Goal: Task Accomplishment & Management: Manage account settings

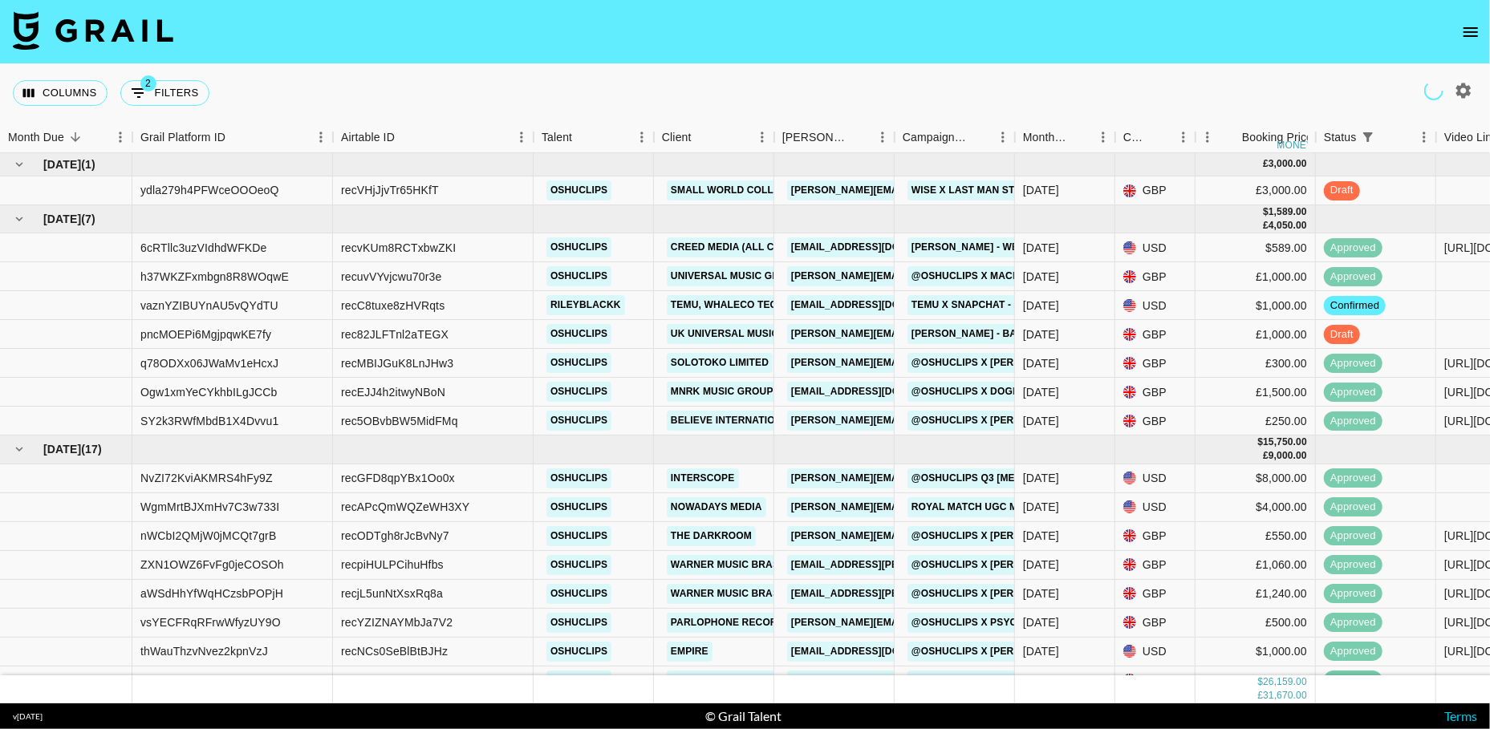
click at [1474, 34] on icon "open drawer" at bounding box center [1470, 31] width 19 height 19
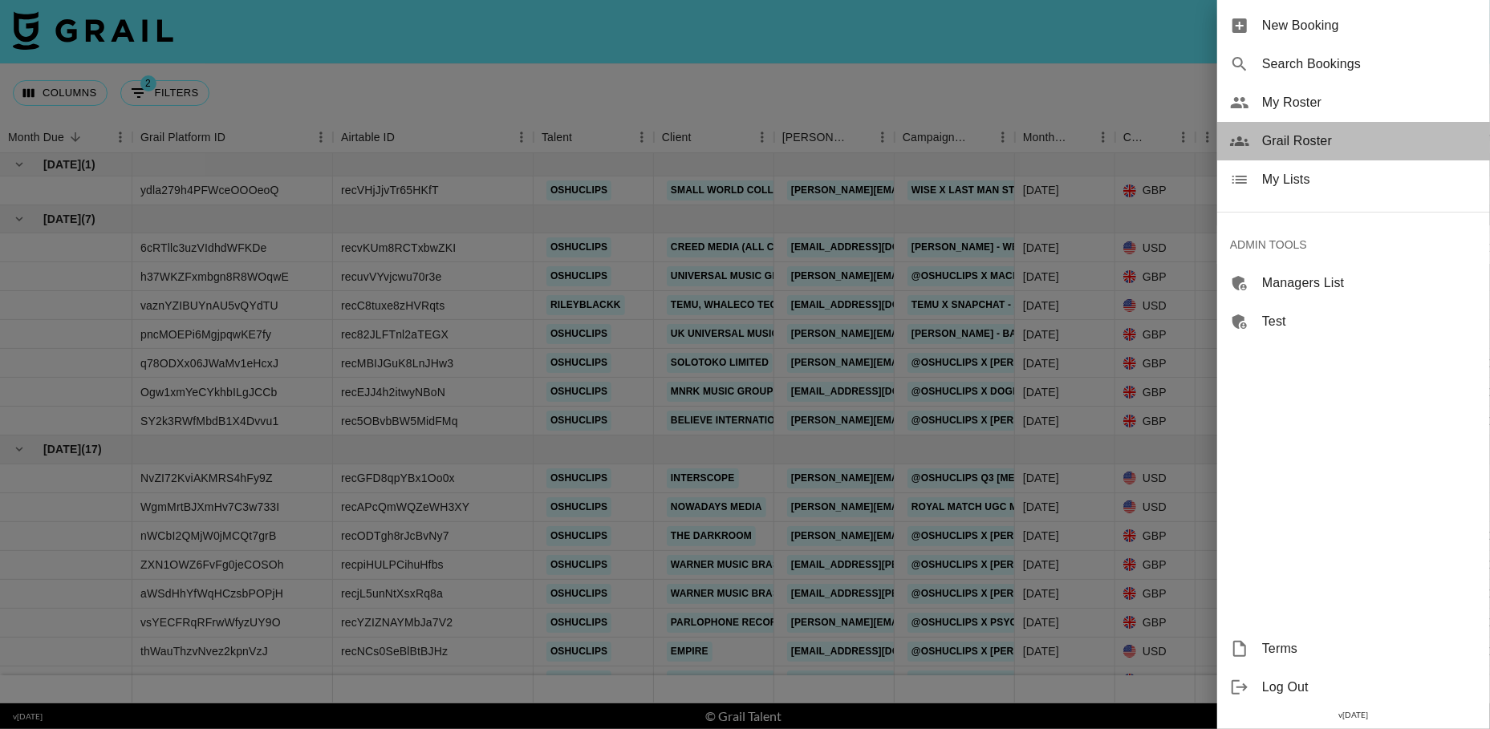
click at [1318, 135] on span "Grail Roster" at bounding box center [1369, 141] width 215 height 19
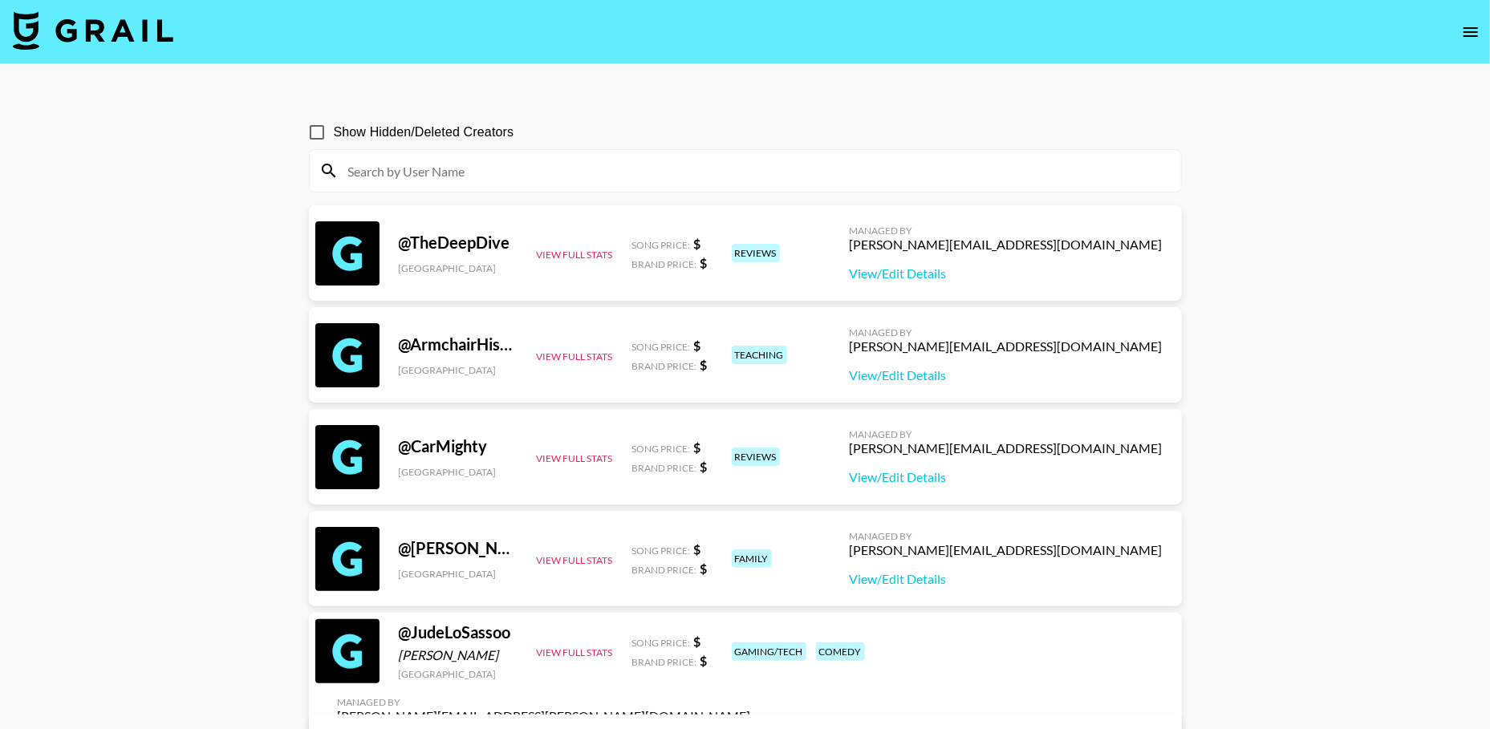
click at [870, 171] on input at bounding box center [755, 171] width 833 height 26
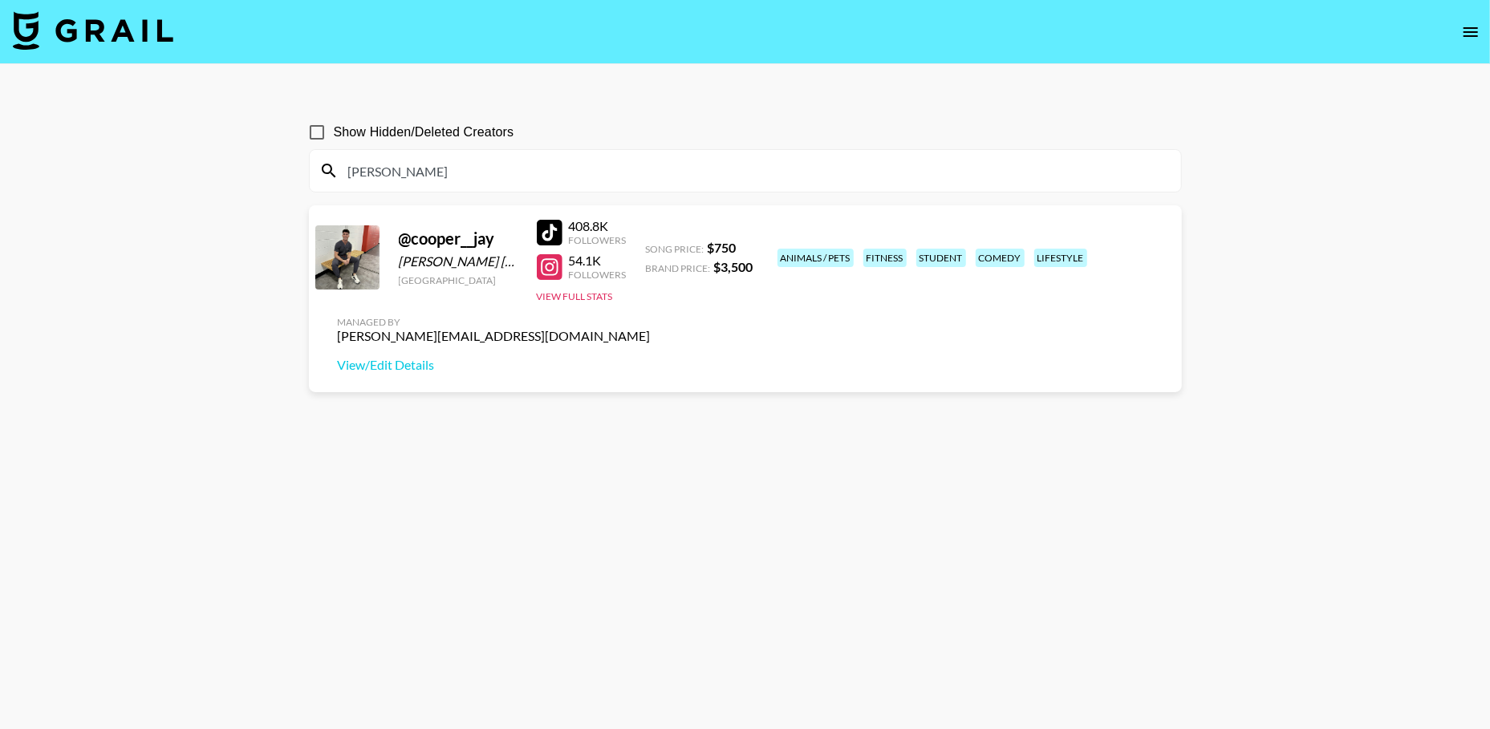
type input "cooper"
click at [552, 225] on div at bounding box center [550, 233] width 26 height 26
click at [1474, 34] on icon "open drawer" at bounding box center [1470, 31] width 19 height 19
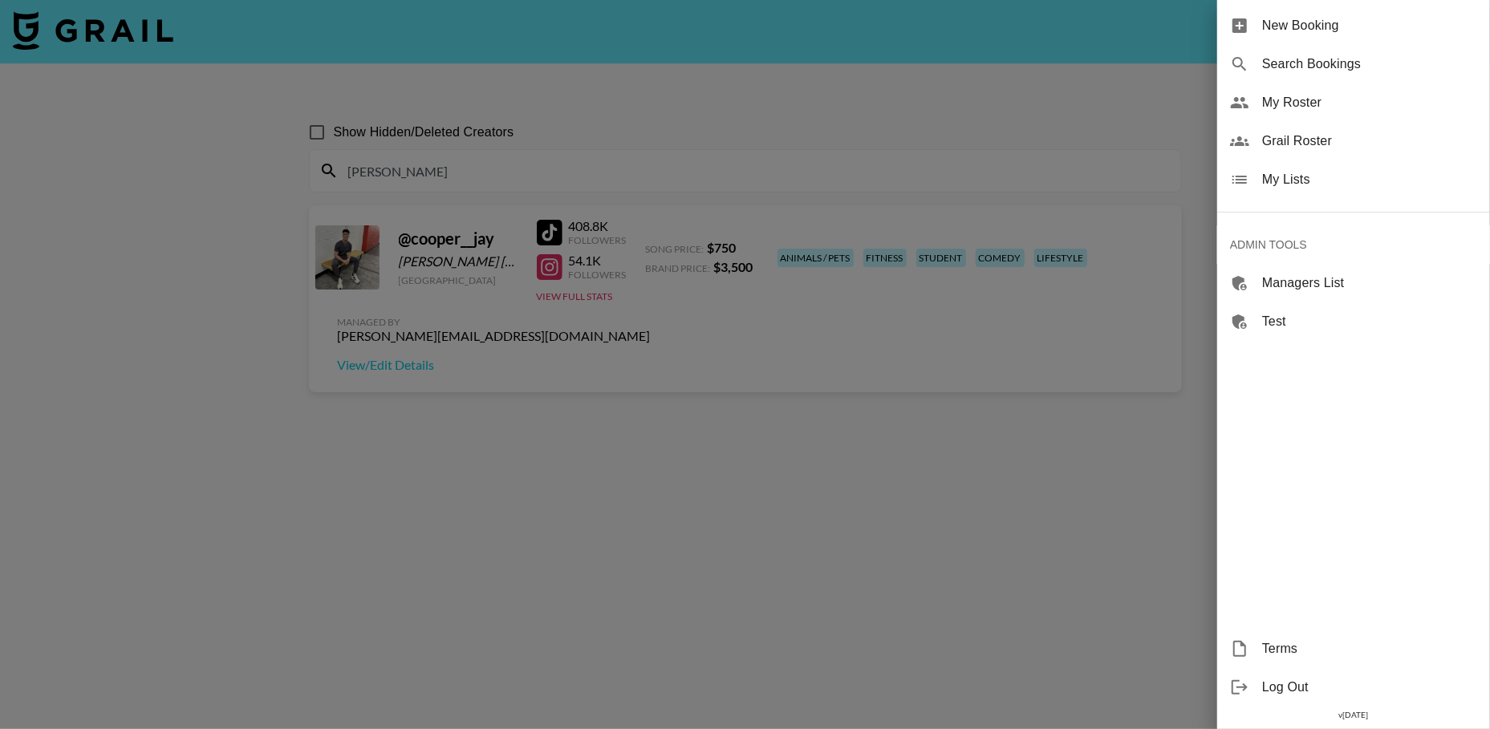
click at [1300, 176] on span "My Lists" at bounding box center [1369, 179] width 215 height 19
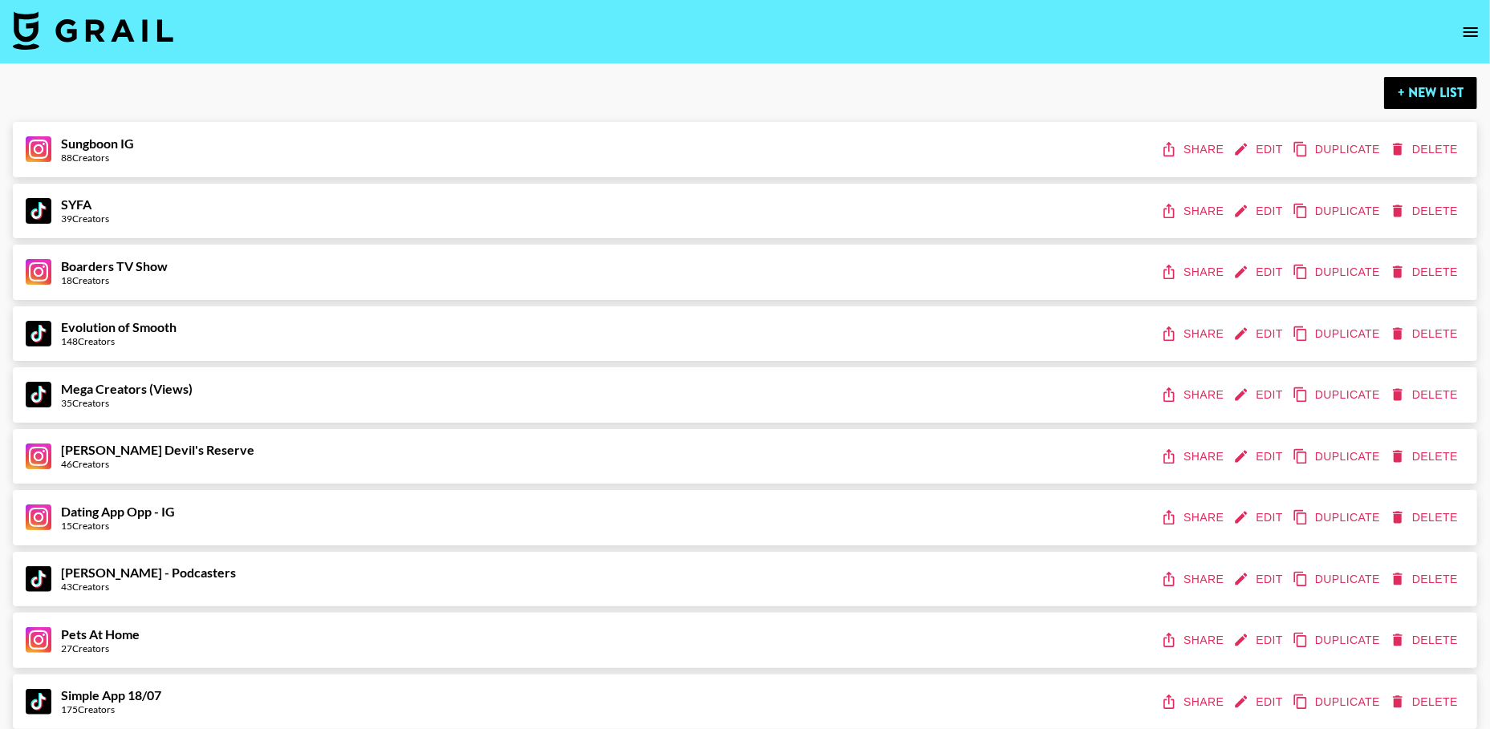
scroll to position [576, 0]
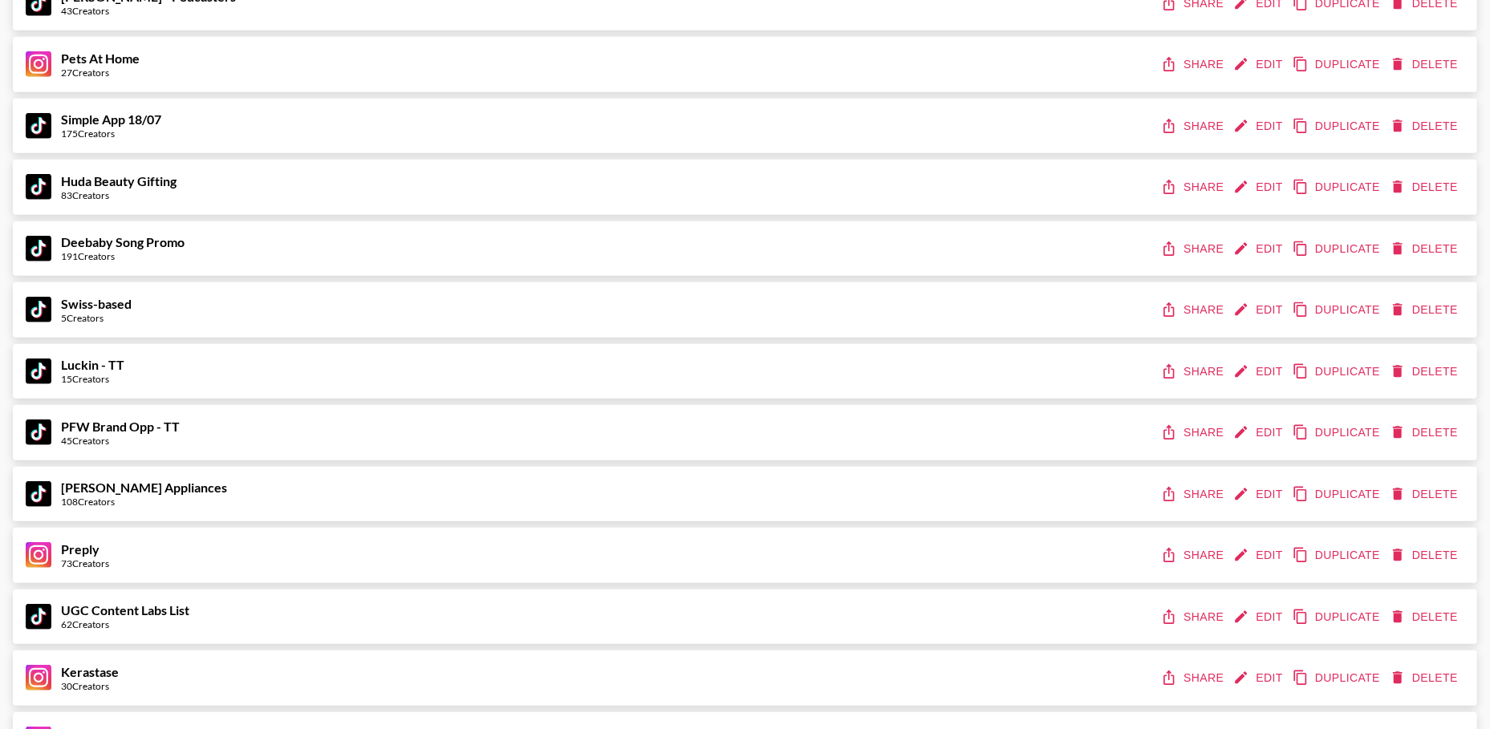
click at [1258, 377] on button "Edit" at bounding box center [1259, 372] width 59 height 30
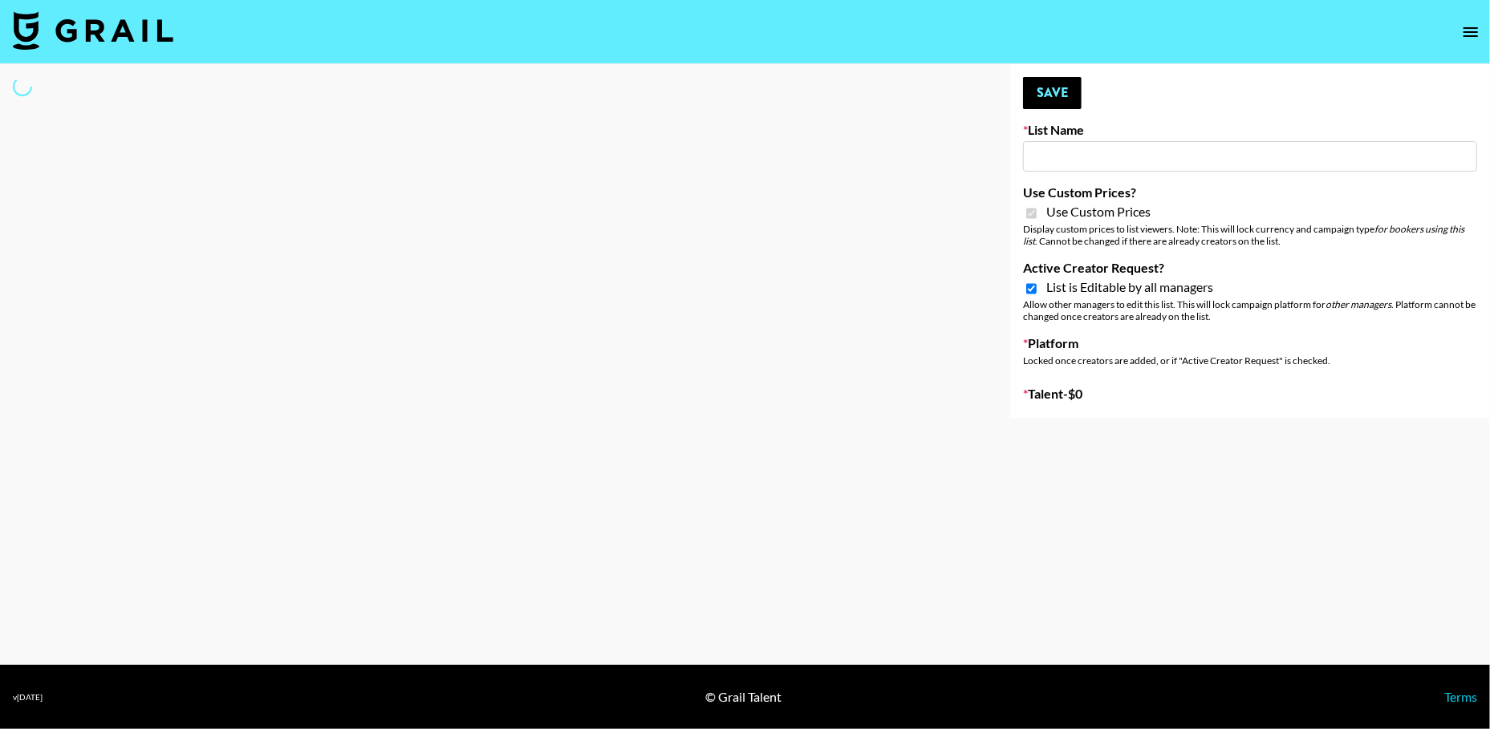
type input "Luckin - TT"
checkbox input "true"
select select "Brand"
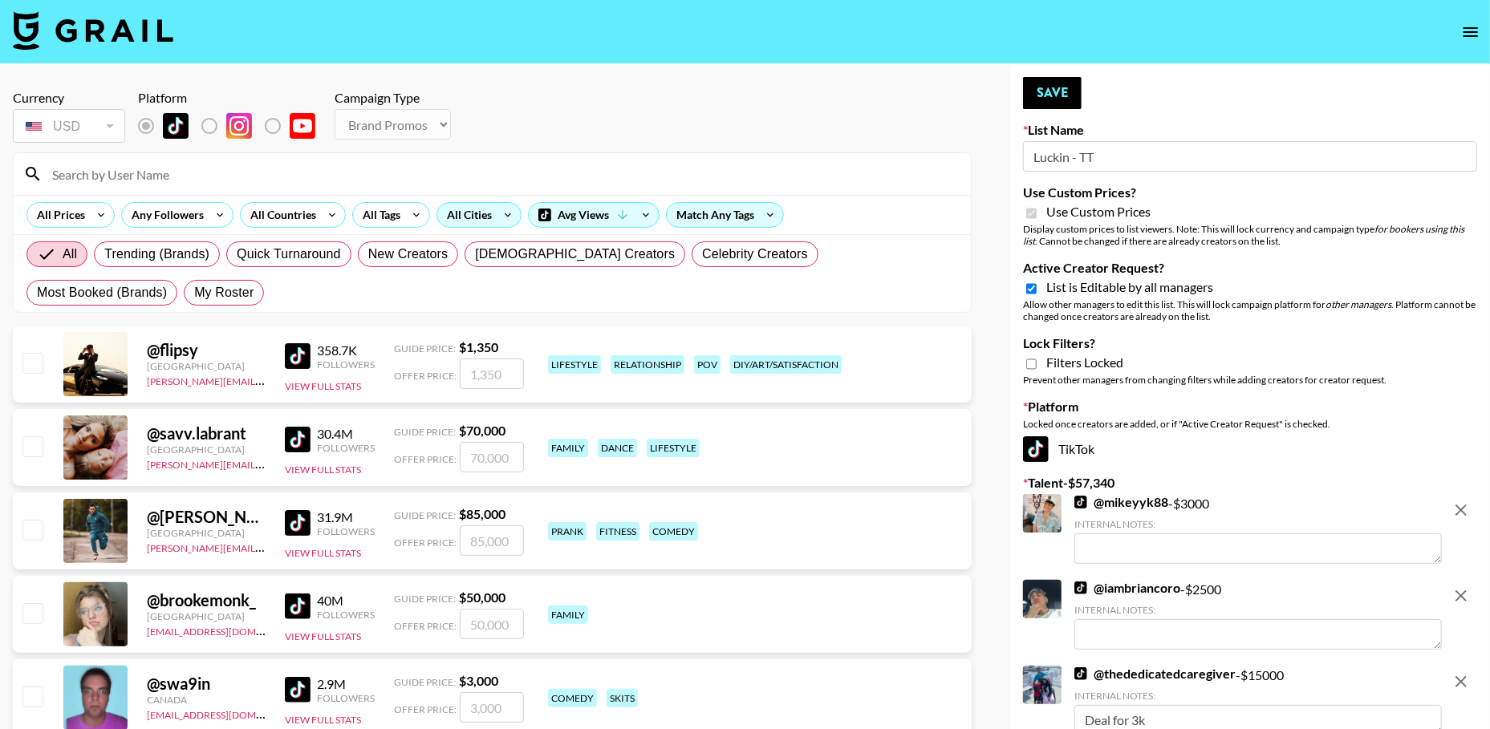
click at [461, 209] on div "All Cities" at bounding box center [466, 215] width 58 height 24
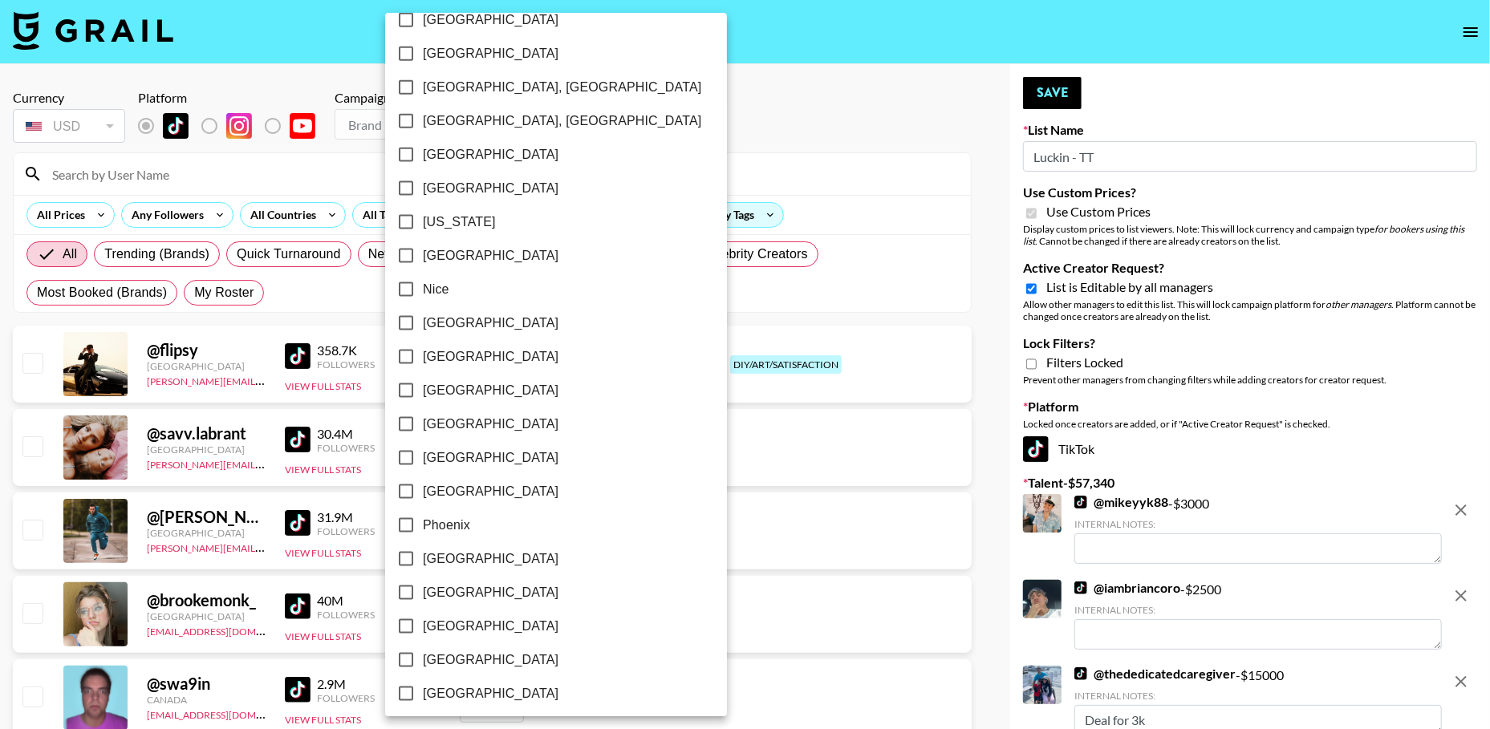
scroll to position [1534, 0]
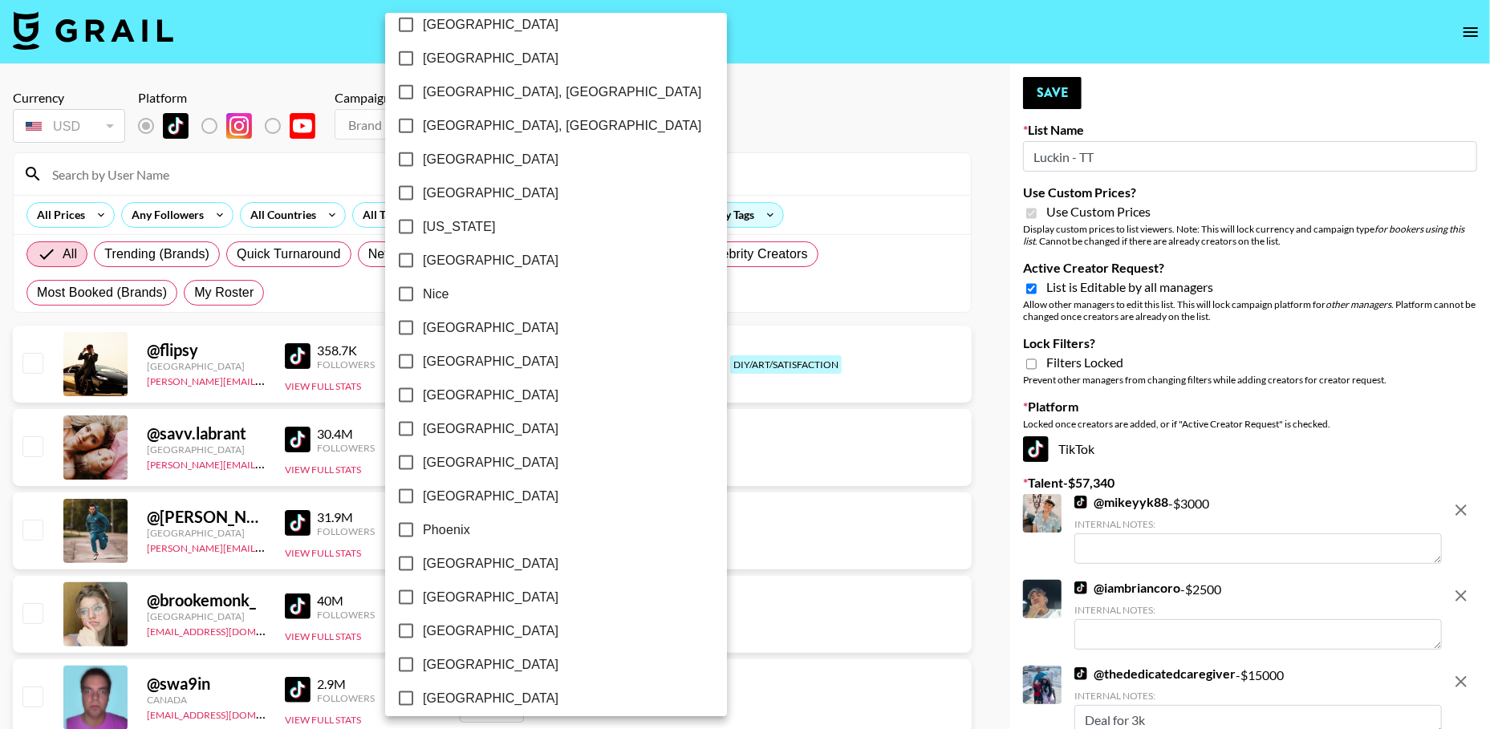
click at [456, 228] on span "New York" at bounding box center [459, 226] width 73 height 19
click at [423, 228] on input "New York" at bounding box center [406, 227] width 34 height 34
checkbox input "true"
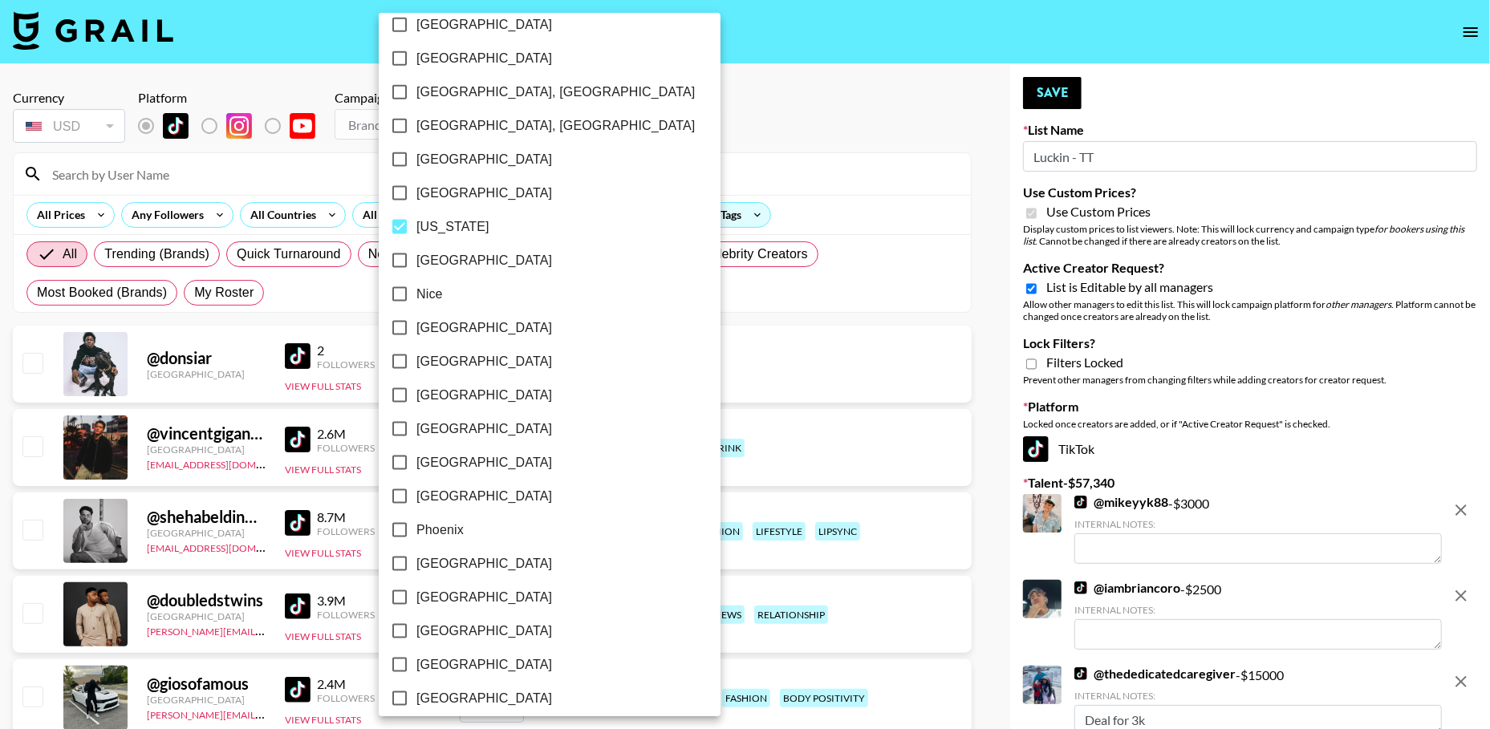
click at [702, 116] on div at bounding box center [745, 364] width 1490 height 729
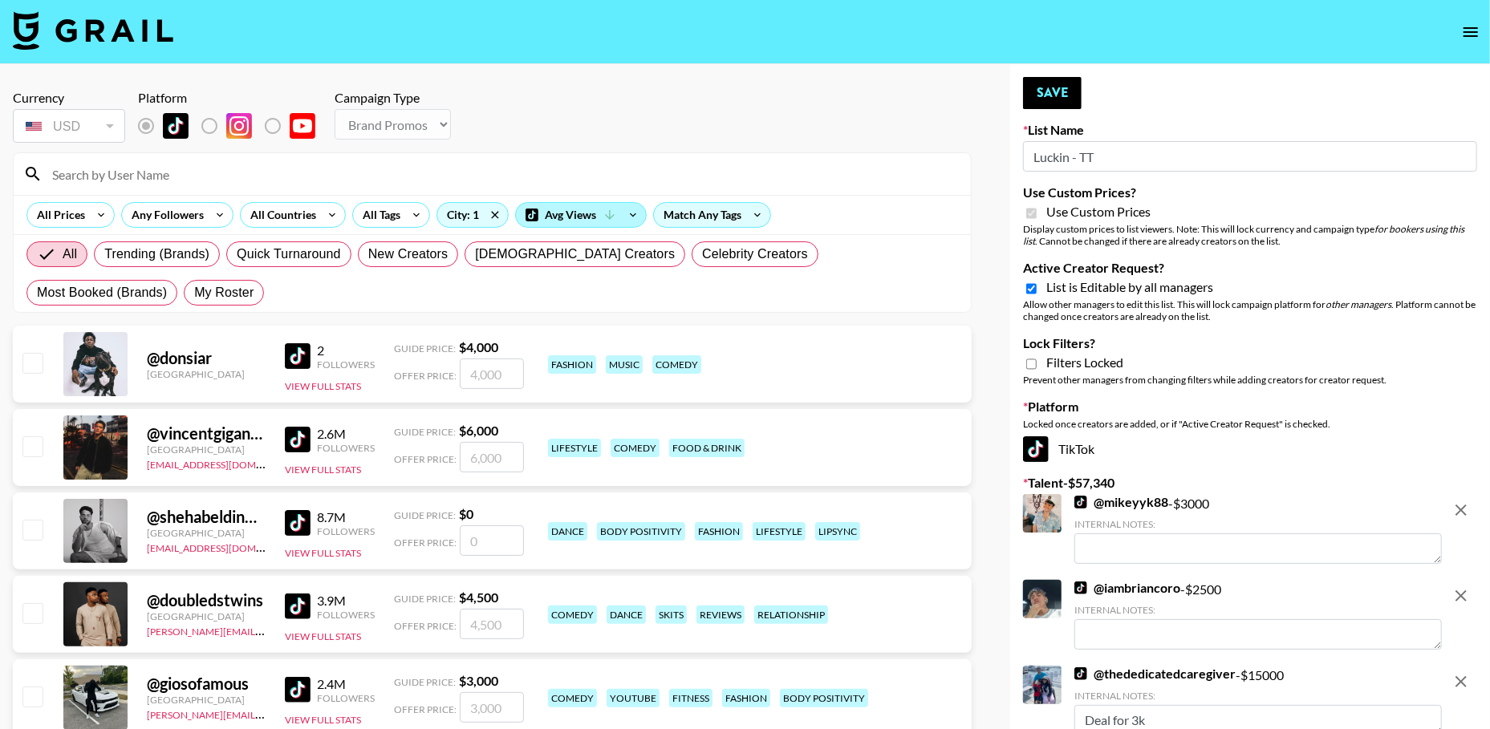
click at [582, 223] on div "Avg Views" at bounding box center [581, 215] width 130 height 24
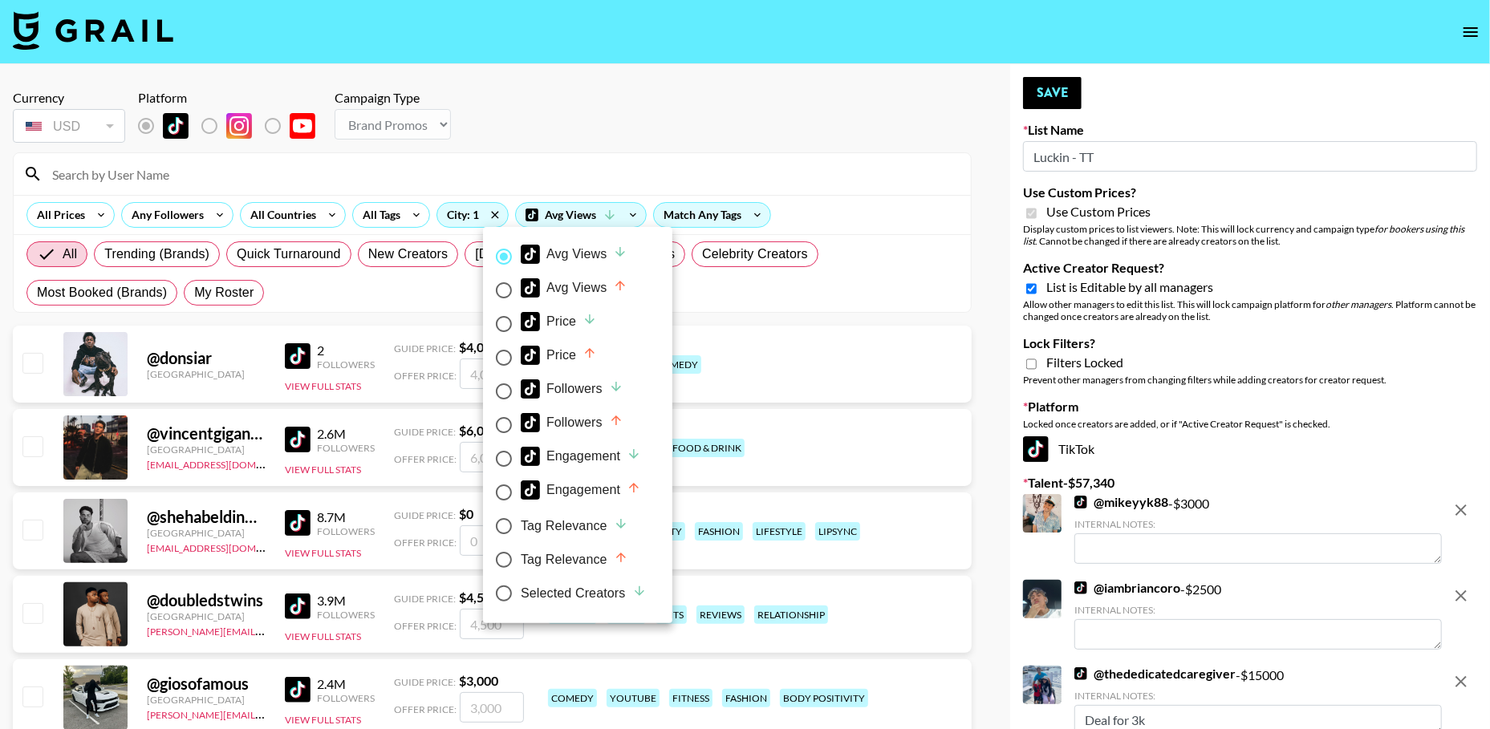
click at [578, 594] on div "Selected Creators" at bounding box center [584, 593] width 126 height 19
click at [521, 594] on input "Selected Creators" at bounding box center [504, 594] width 34 height 34
radio input "true"
radio input "false"
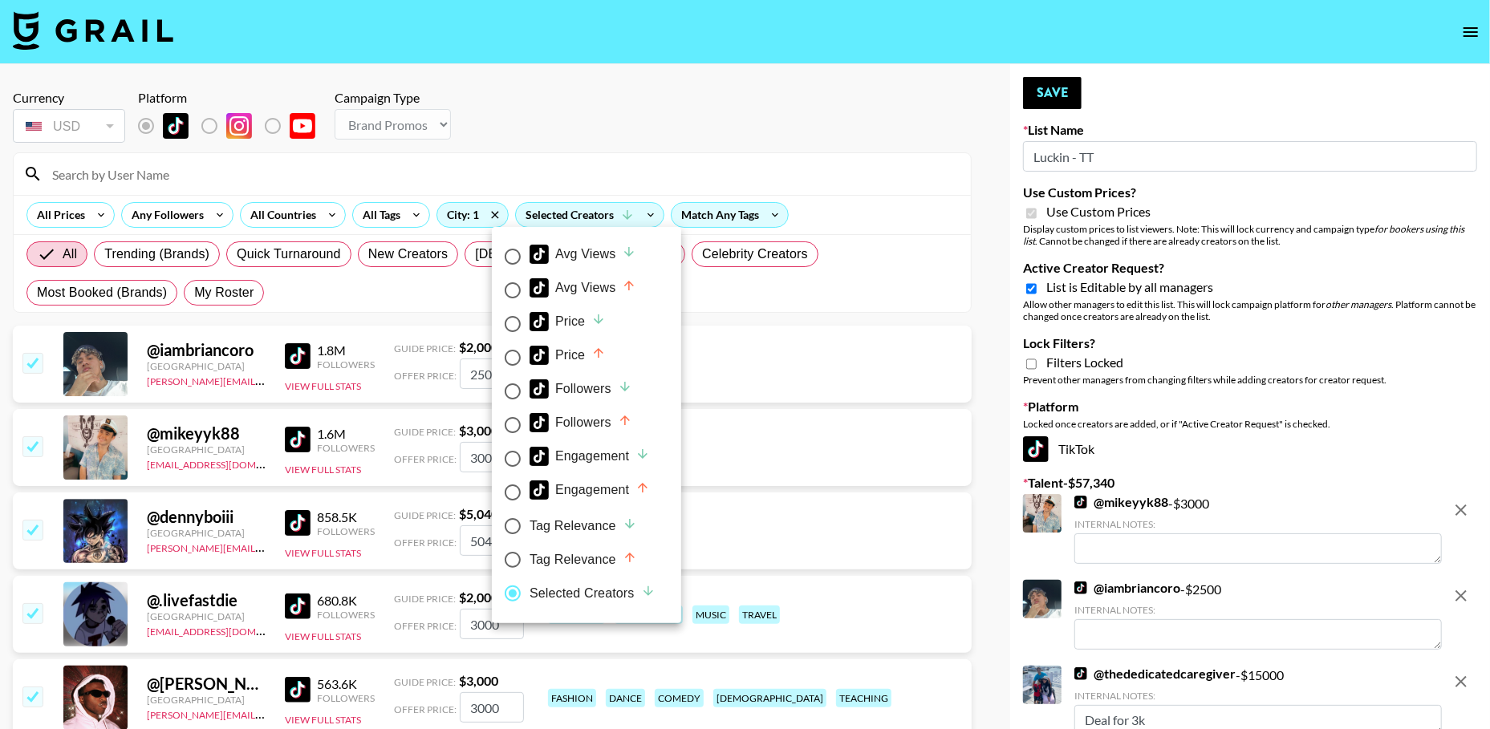
click at [610, 160] on div at bounding box center [745, 364] width 1490 height 729
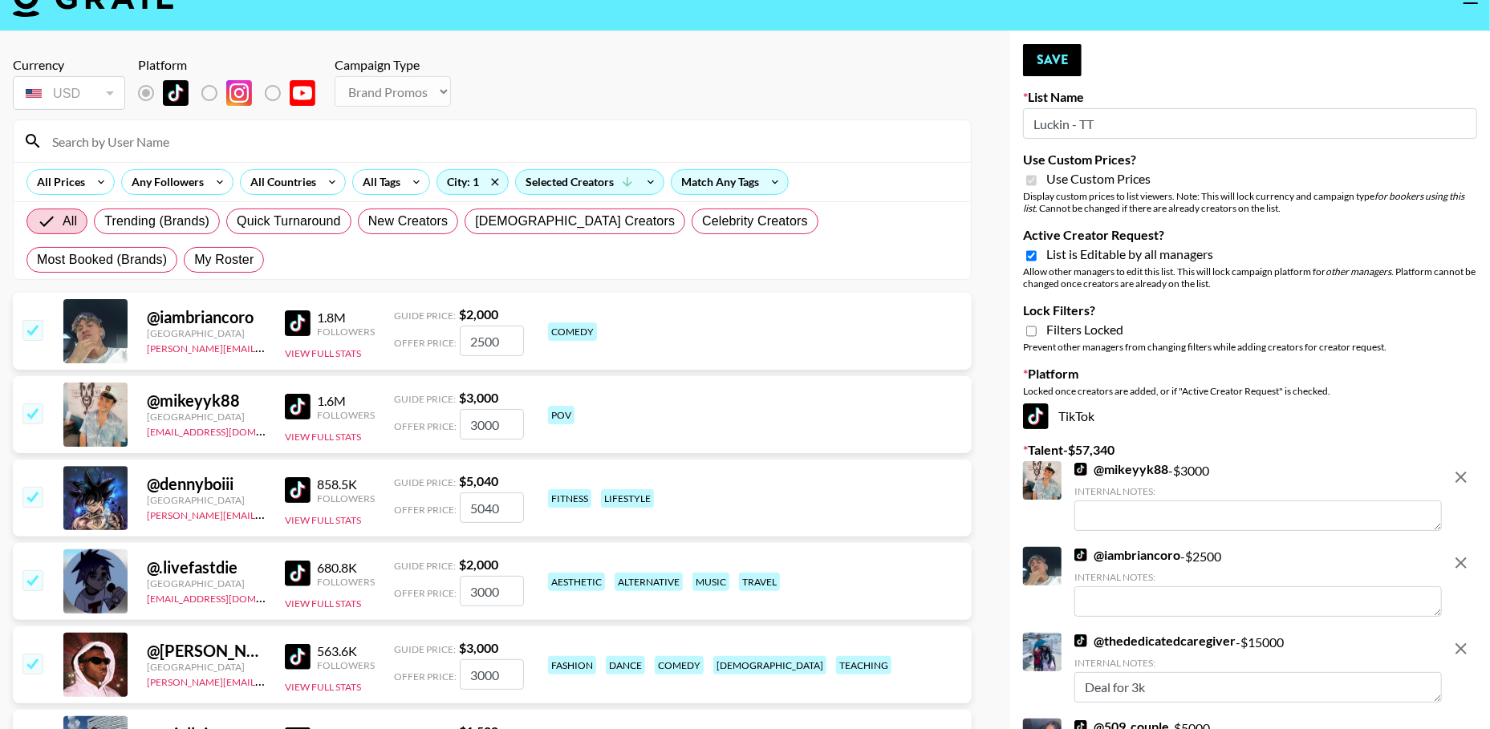
scroll to position [0, 0]
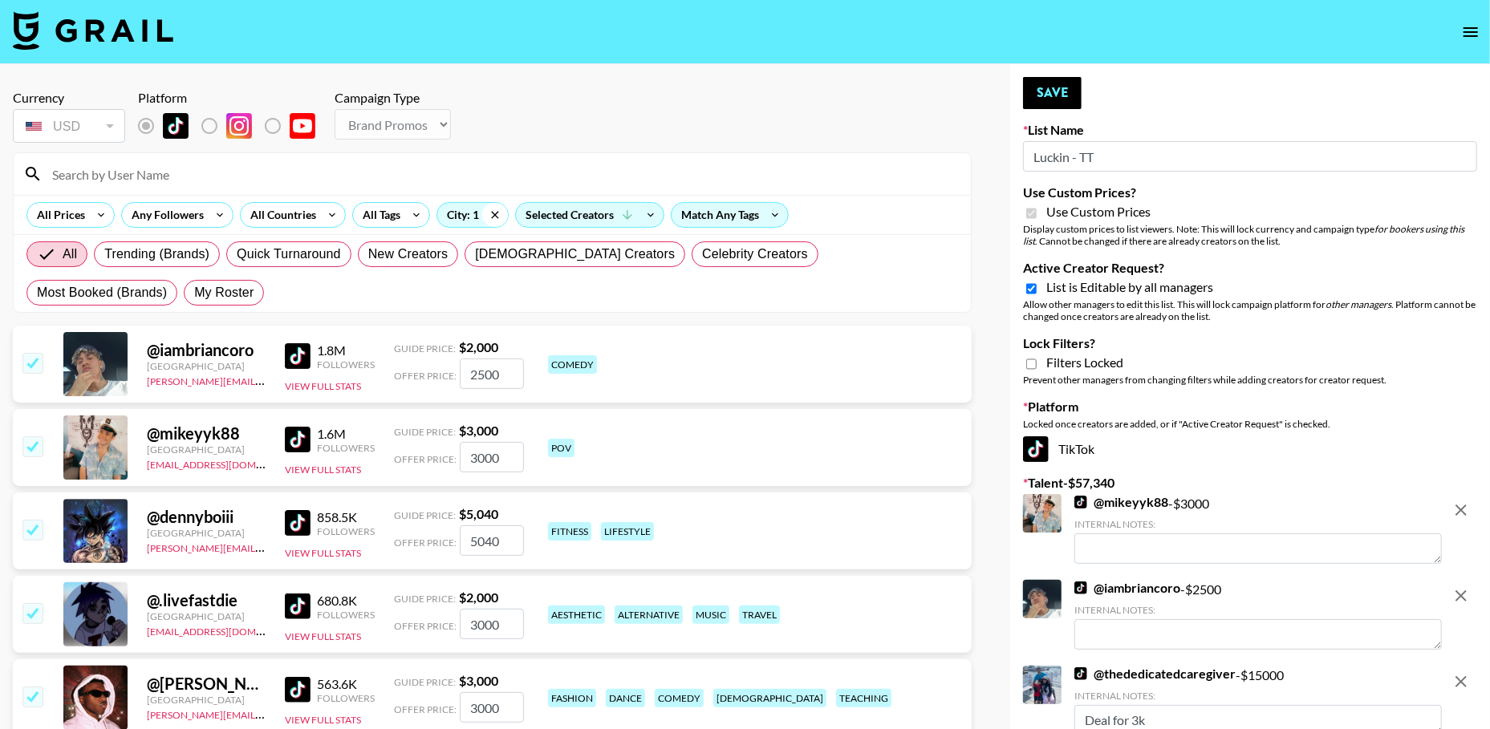
click at [497, 217] on icon at bounding box center [495, 215] width 26 height 24
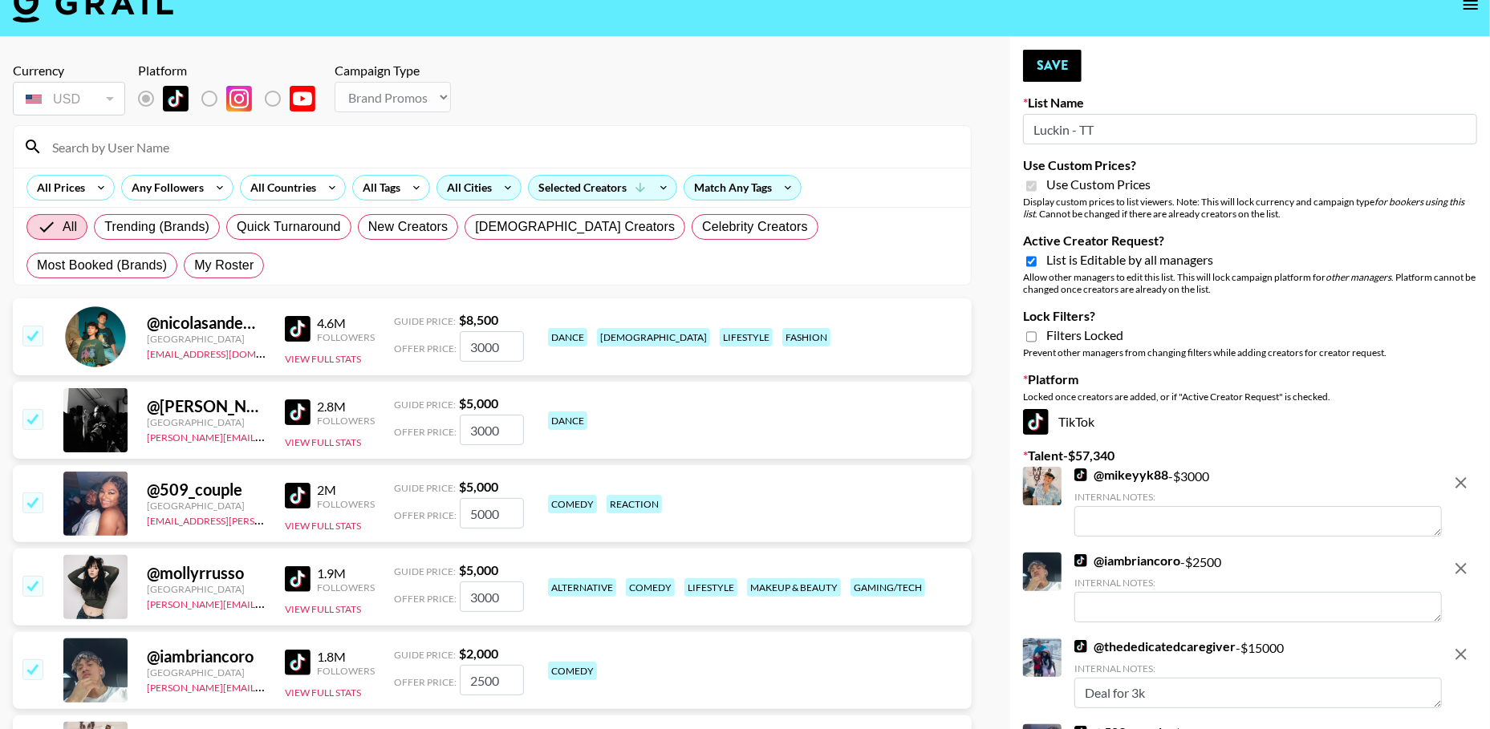
scroll to position [24, 0]
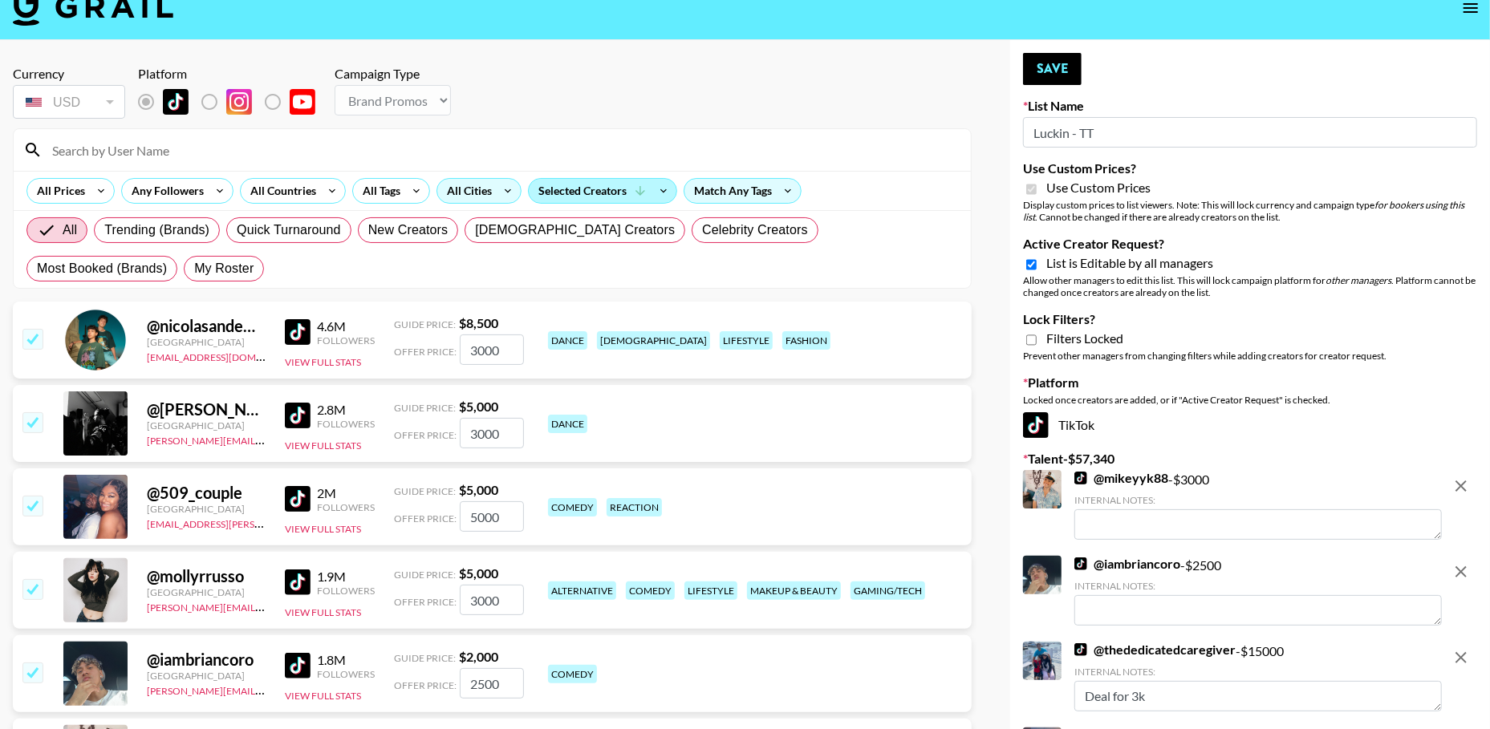
click at [594, 192] on div "Selected Creators" at bounding box center [603, 191] width 148 height 24
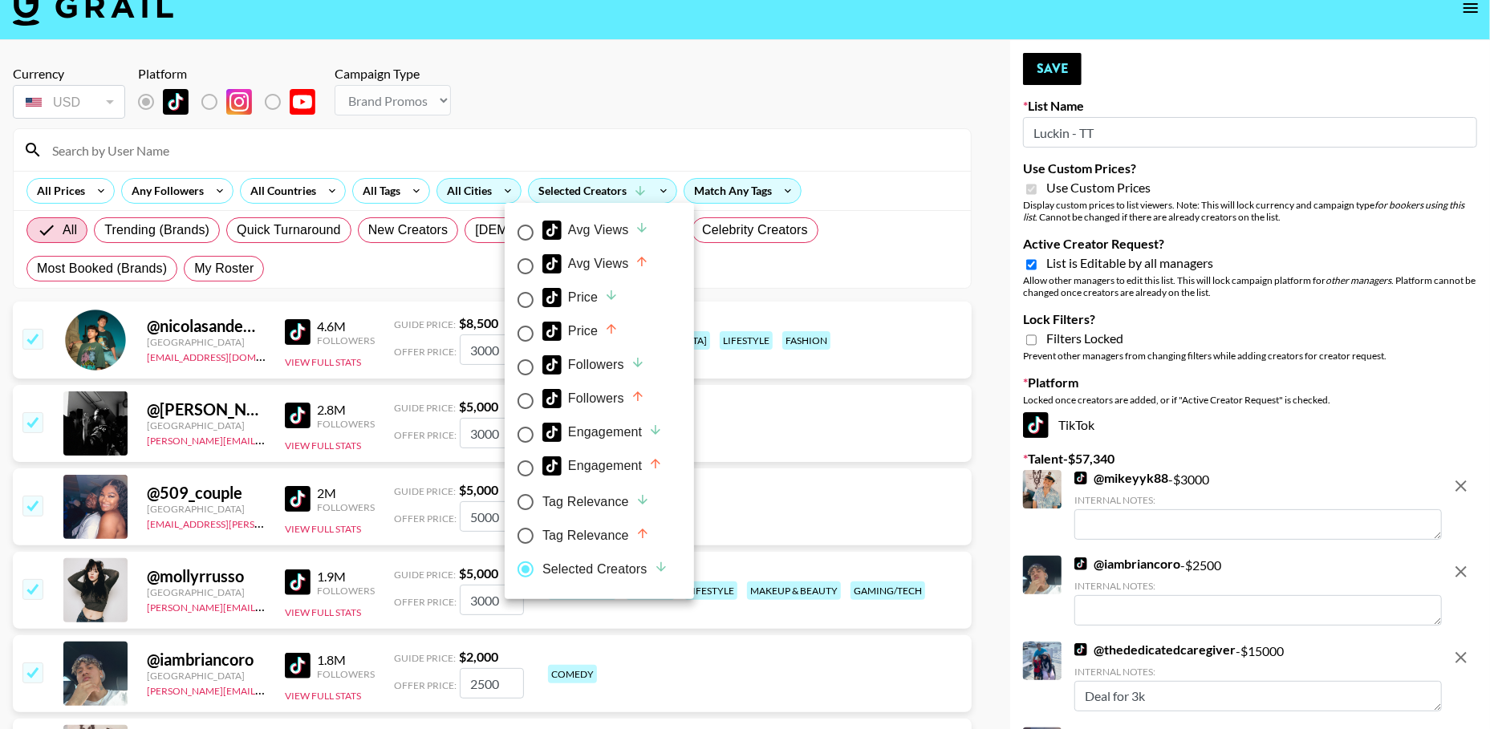
click at [680, 100] on div at bounding box center [745, 364] width 1490 height 729
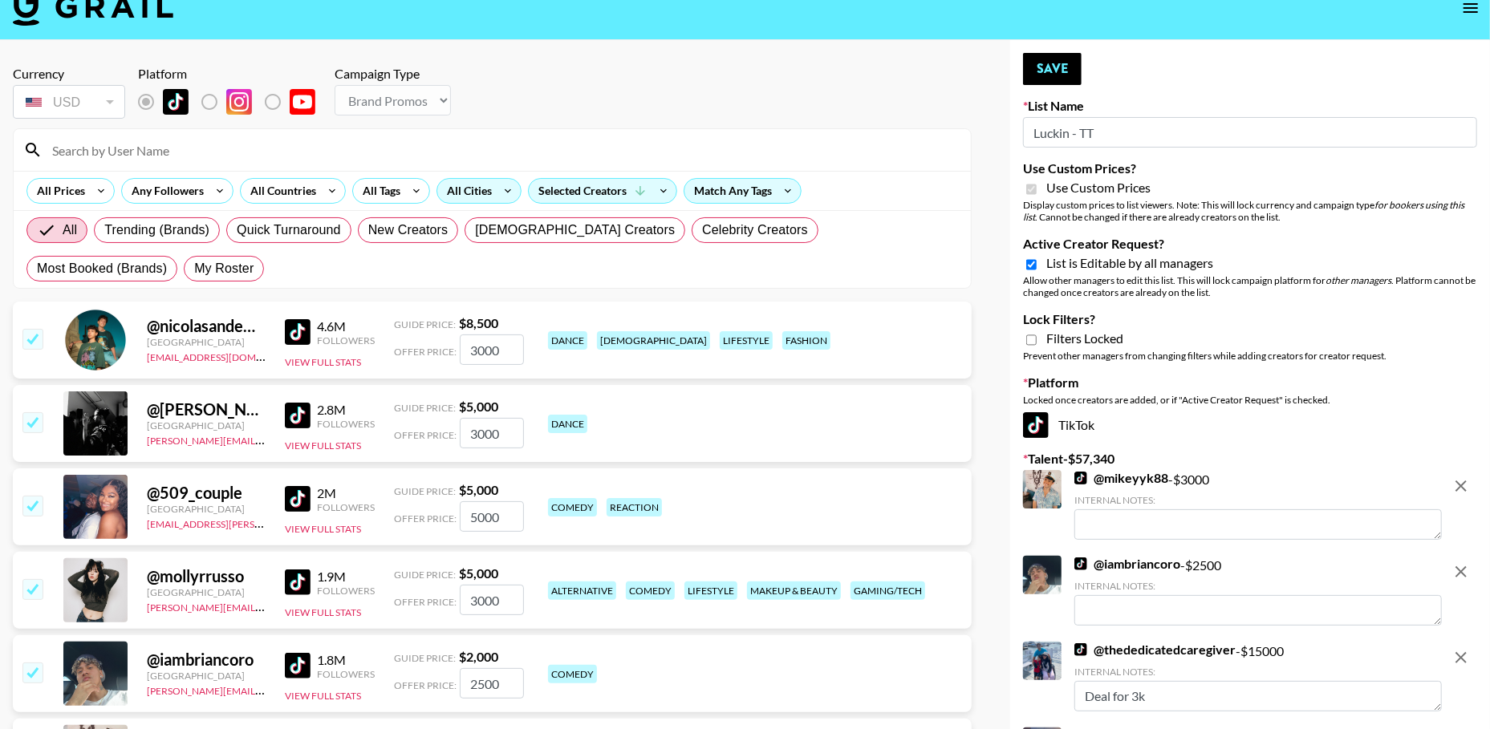
click at [293, 319] on img at bounding box center [298, 332] width 26 height 26
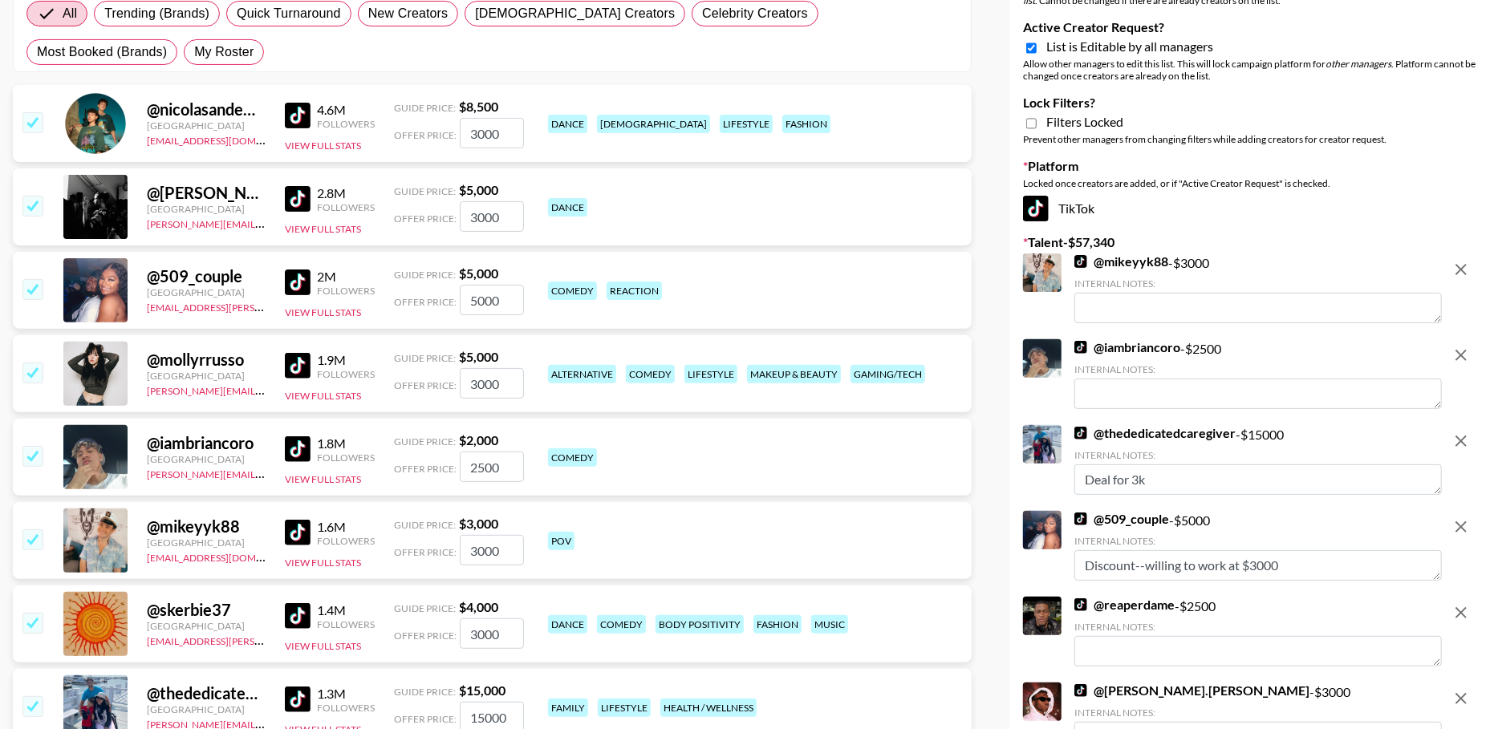
scroll to position [245, 0]
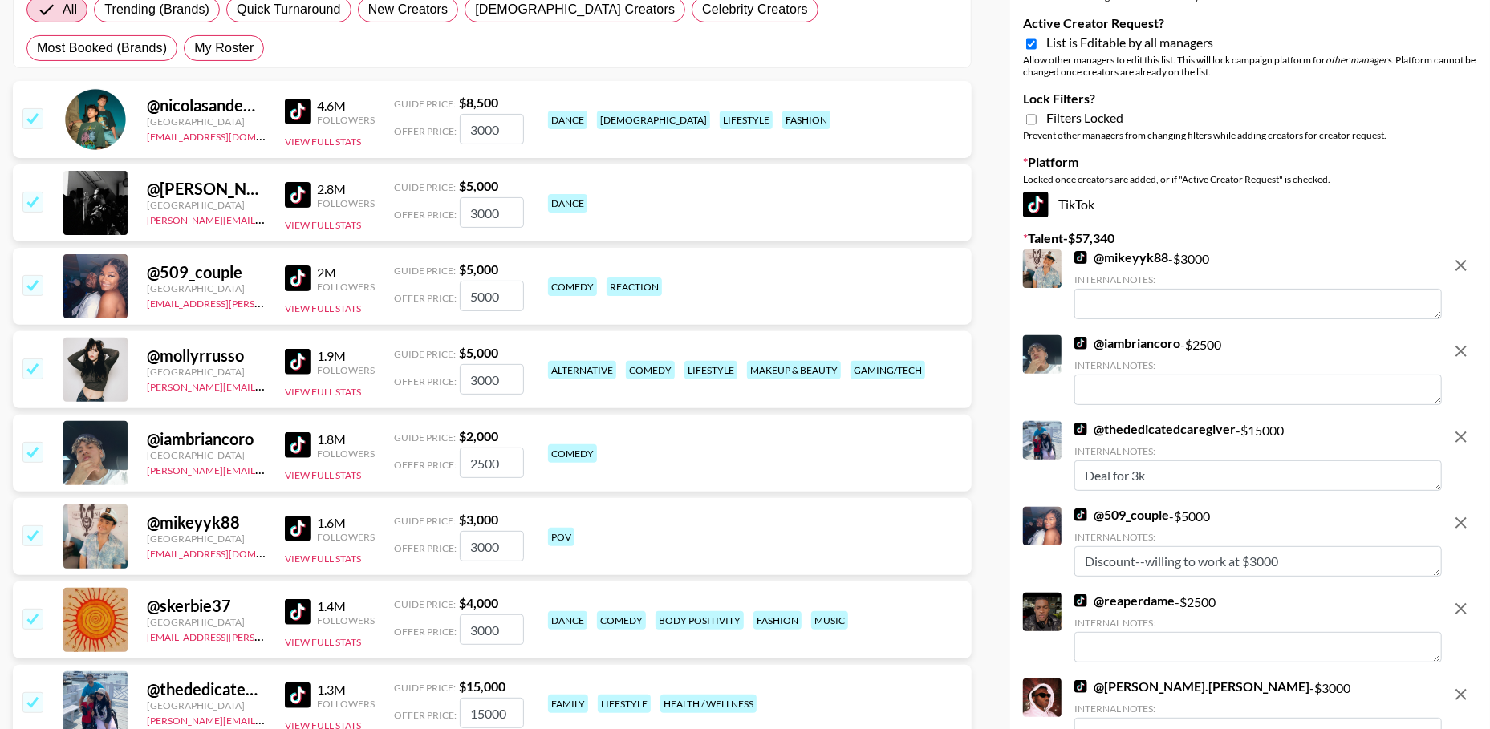
click at [295, 278] on img at bounding box center [298, 279] width 26 height 26
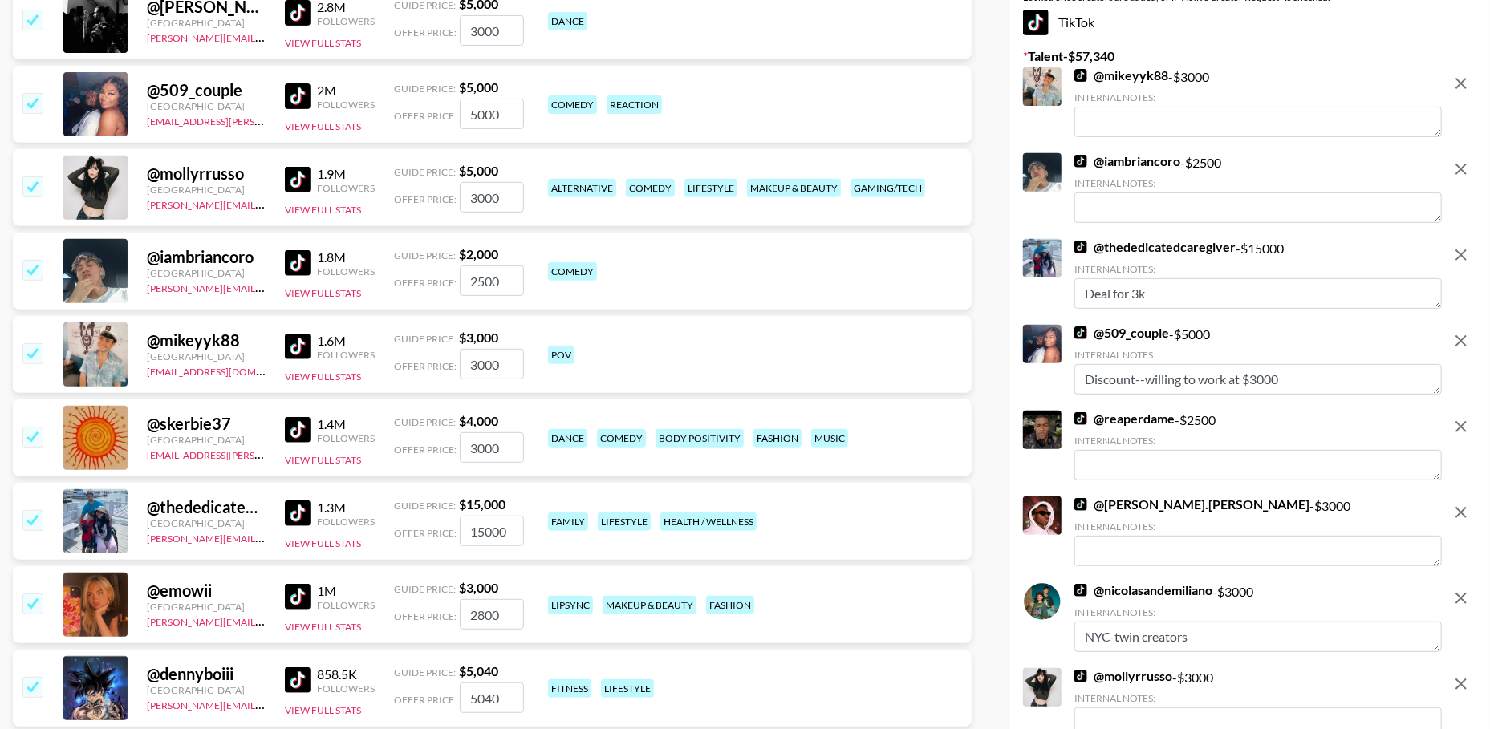
scroll to position [430, 0]
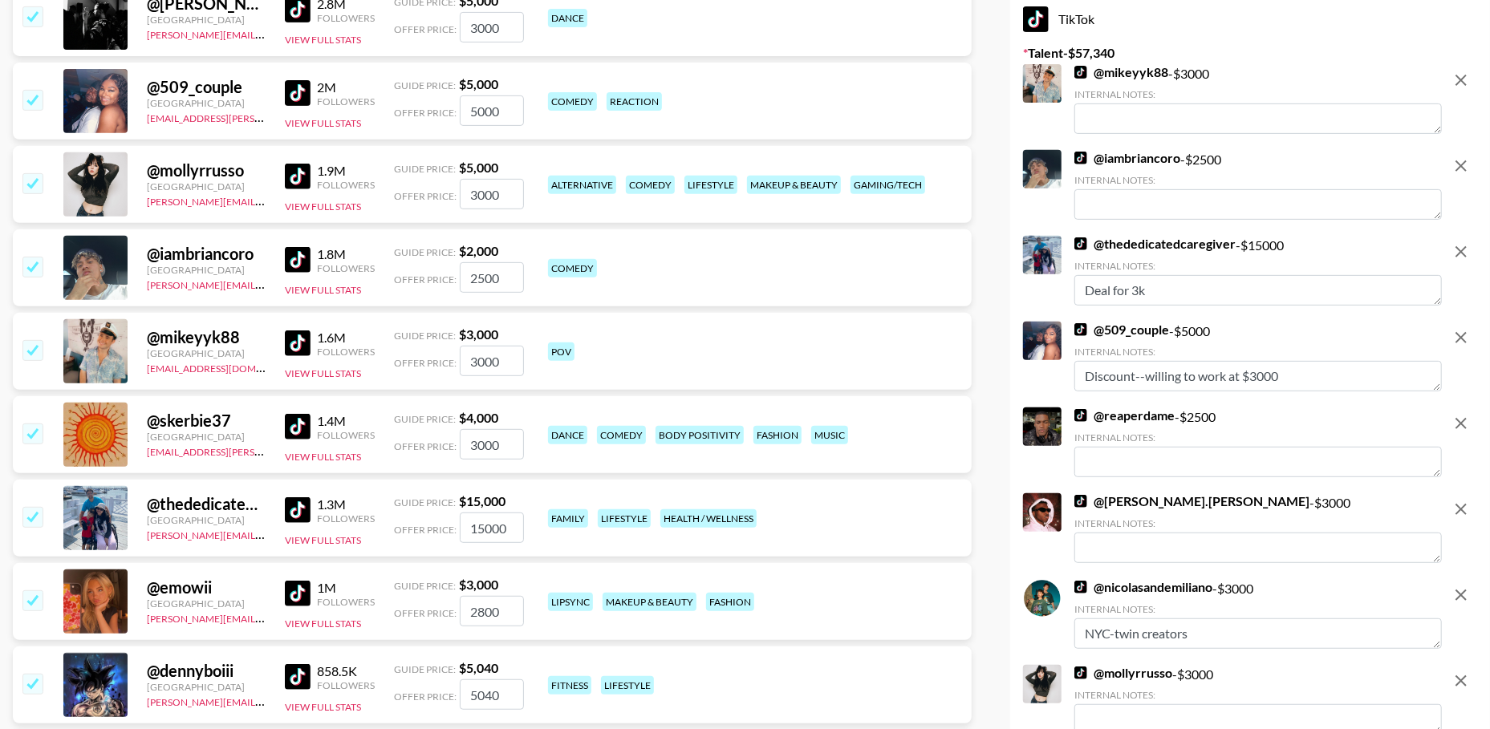
click at [297, 343] on img at bounding box center [298, 343] width 26 height 26
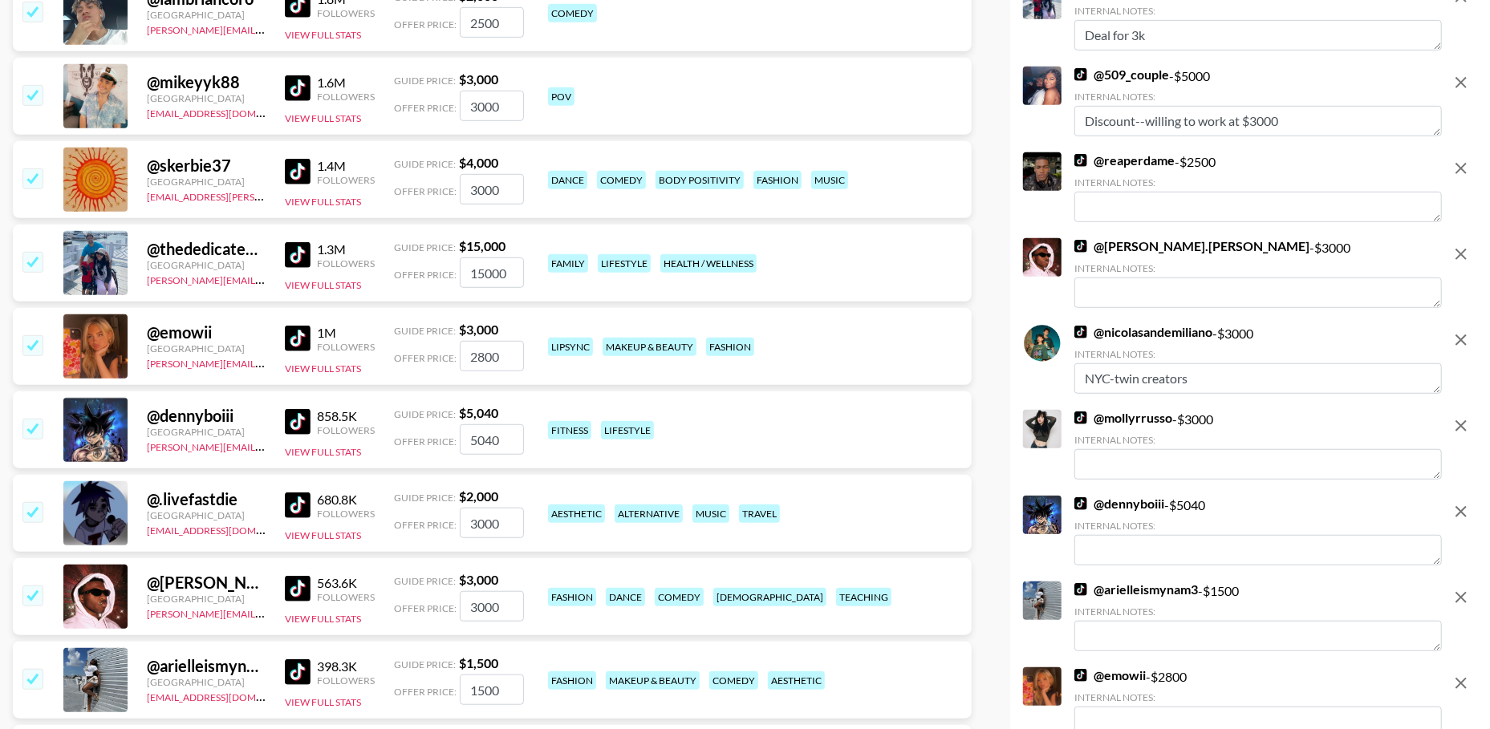
scroll to position [698, 0]
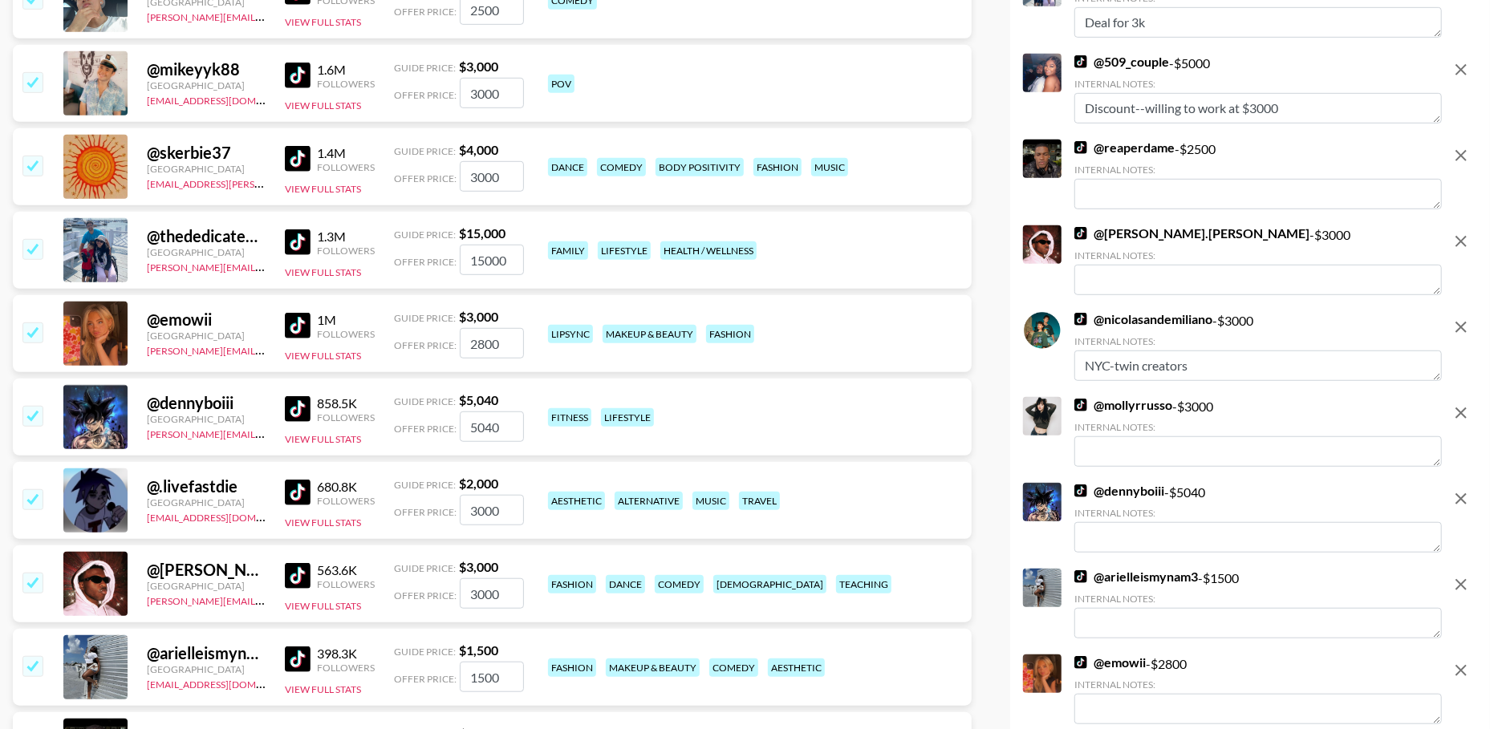
click at [304, 242] on img at bounding box center [298, 242] width 26 height 26
click at [36, 246] on input "checkbox" at bounding box center [31, 248] width 19 height 19
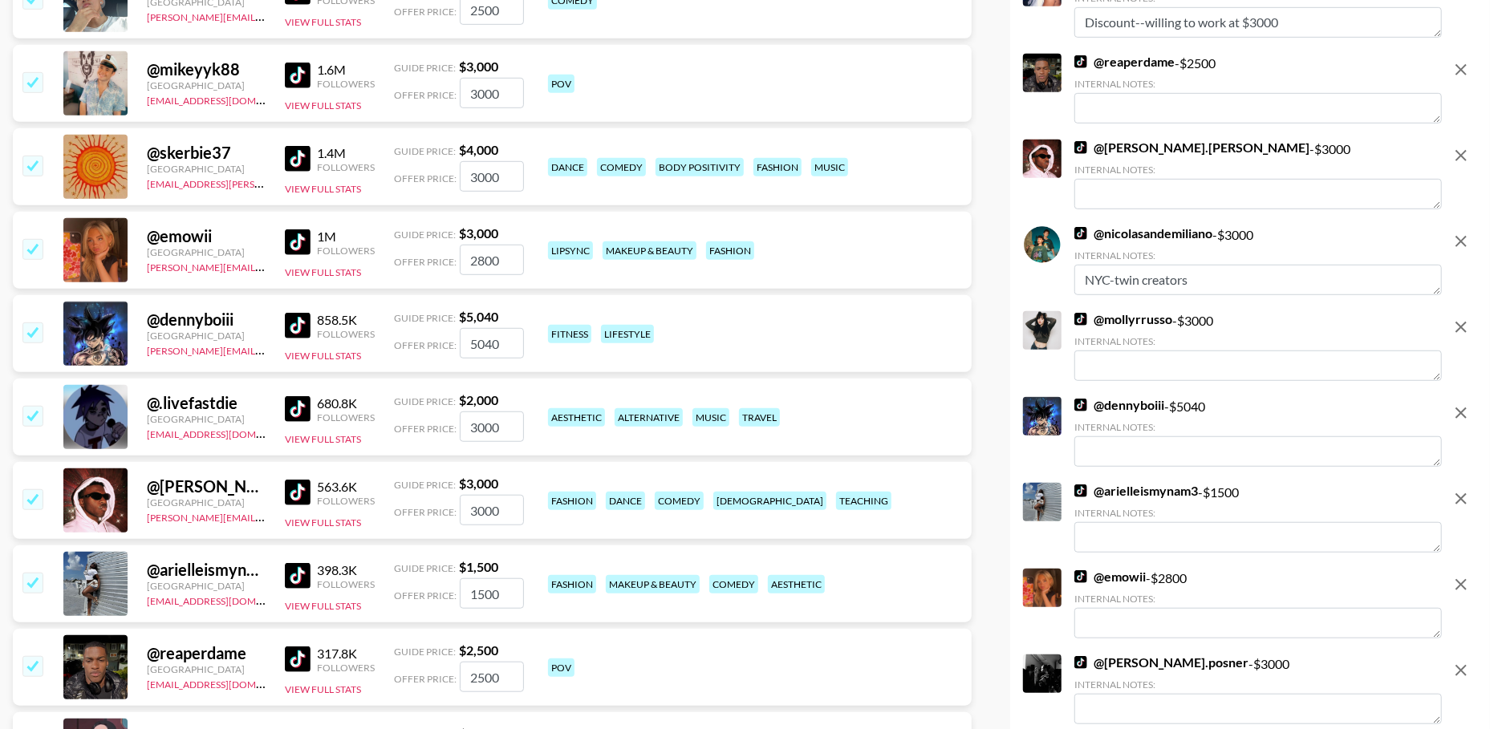
click at [308, 245] on img at bounding box center [298, 242] width 26 height 26
click at [34, 247] on input "checkbox" at bounding box center [31, 248] width 19 height 19
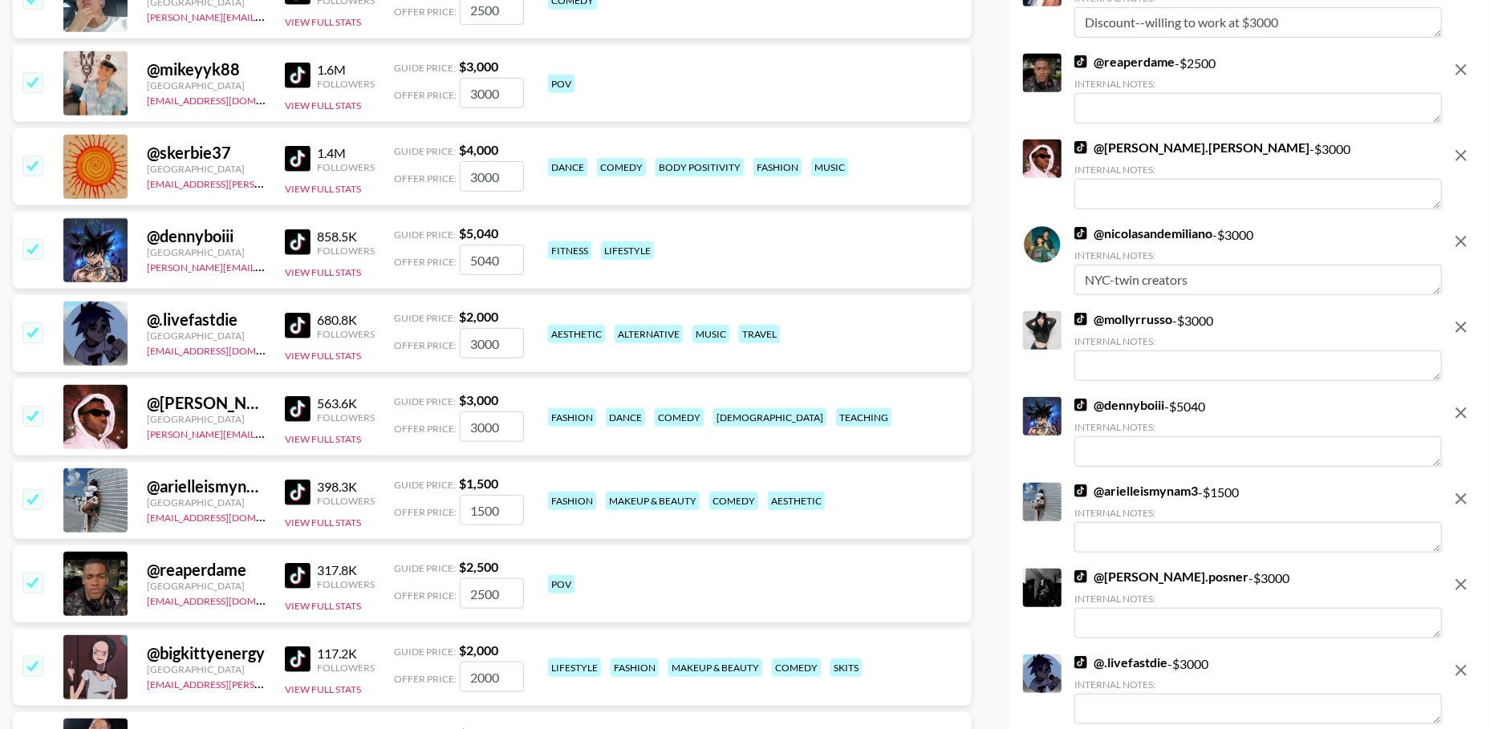
click at [302, 243] on img at bounding box center [298, 242] width 26 height 26
click at [30, 243] on input "checkbox" at bounding box center [31, 248] width 19 height 19
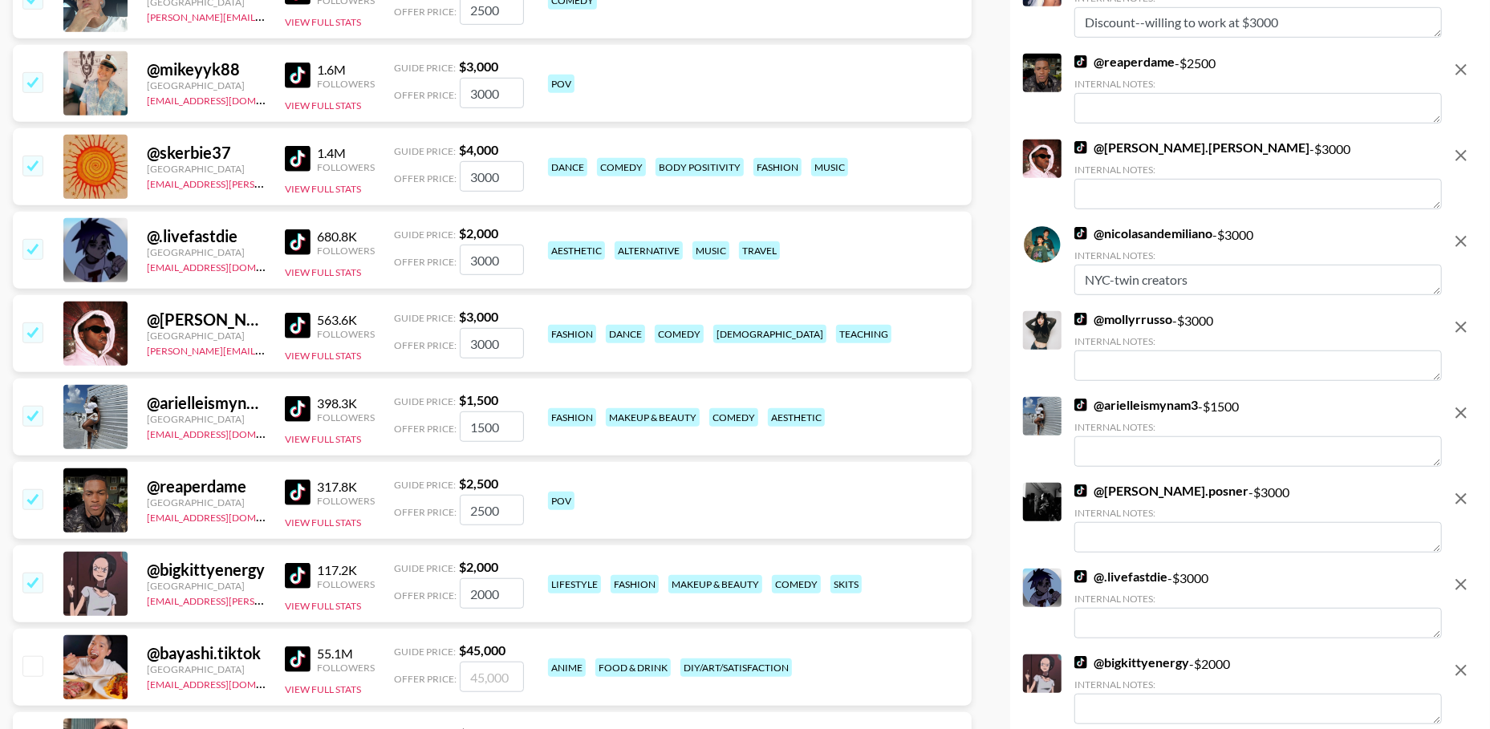
click at [302, 157] on img at bounding box center [298, 159] width 26 height 26
click at [38, 166] on input "checkbox" at bounding box center [31, 165] width 19 height 19
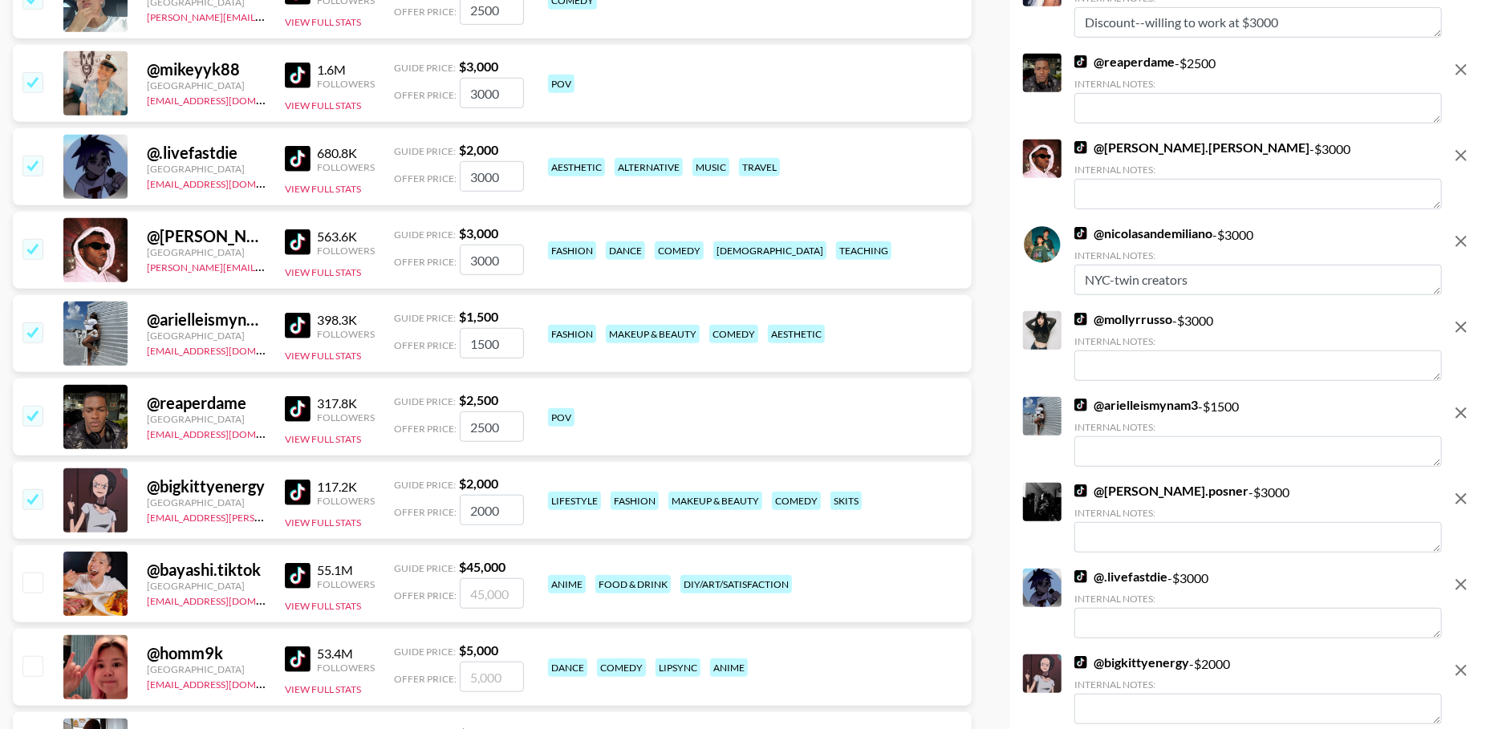
scroll to position [716, 0]
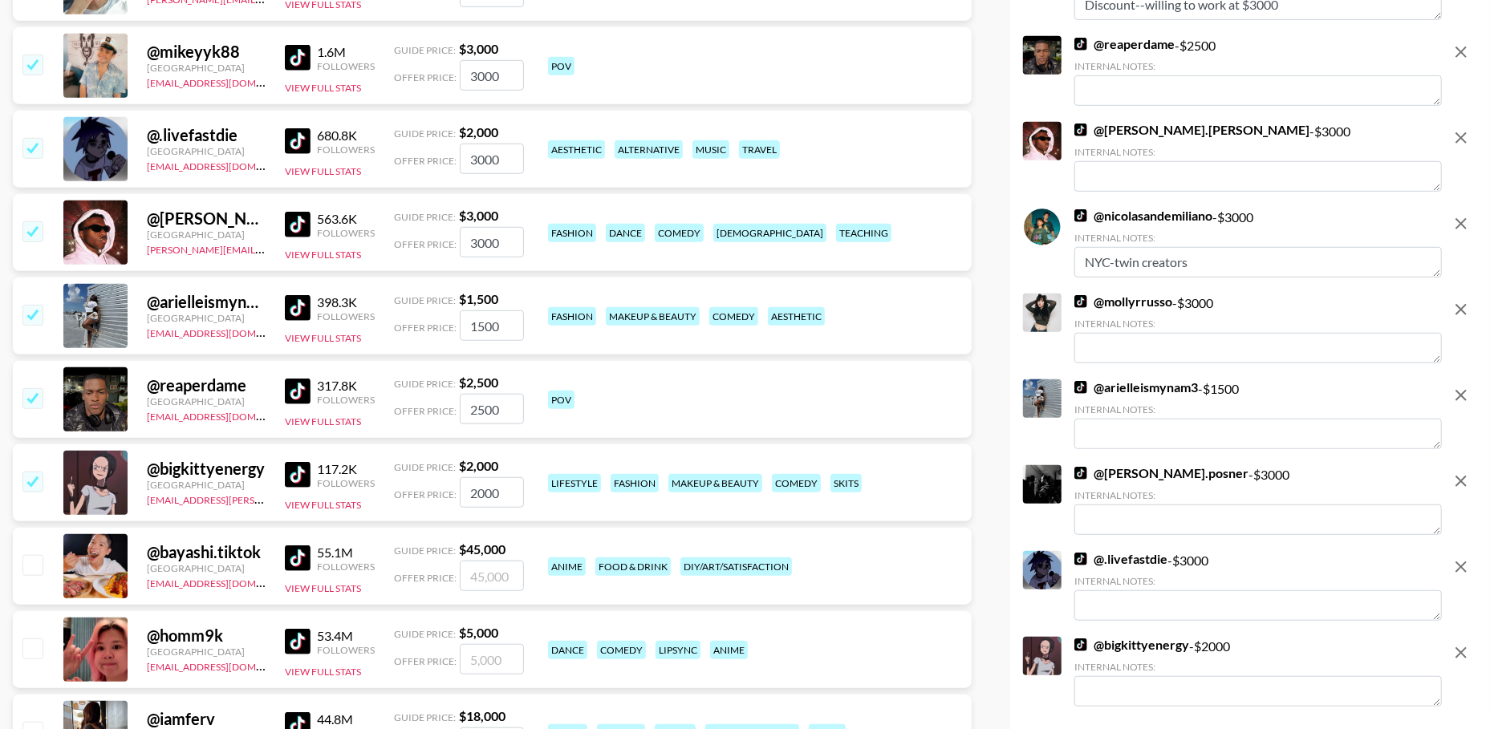
click at [302, 228] on img at bounding box center [298, 225] width 26 height 26
click at [288, 148] on img at bounding box center [298, 141] width 26 height 26
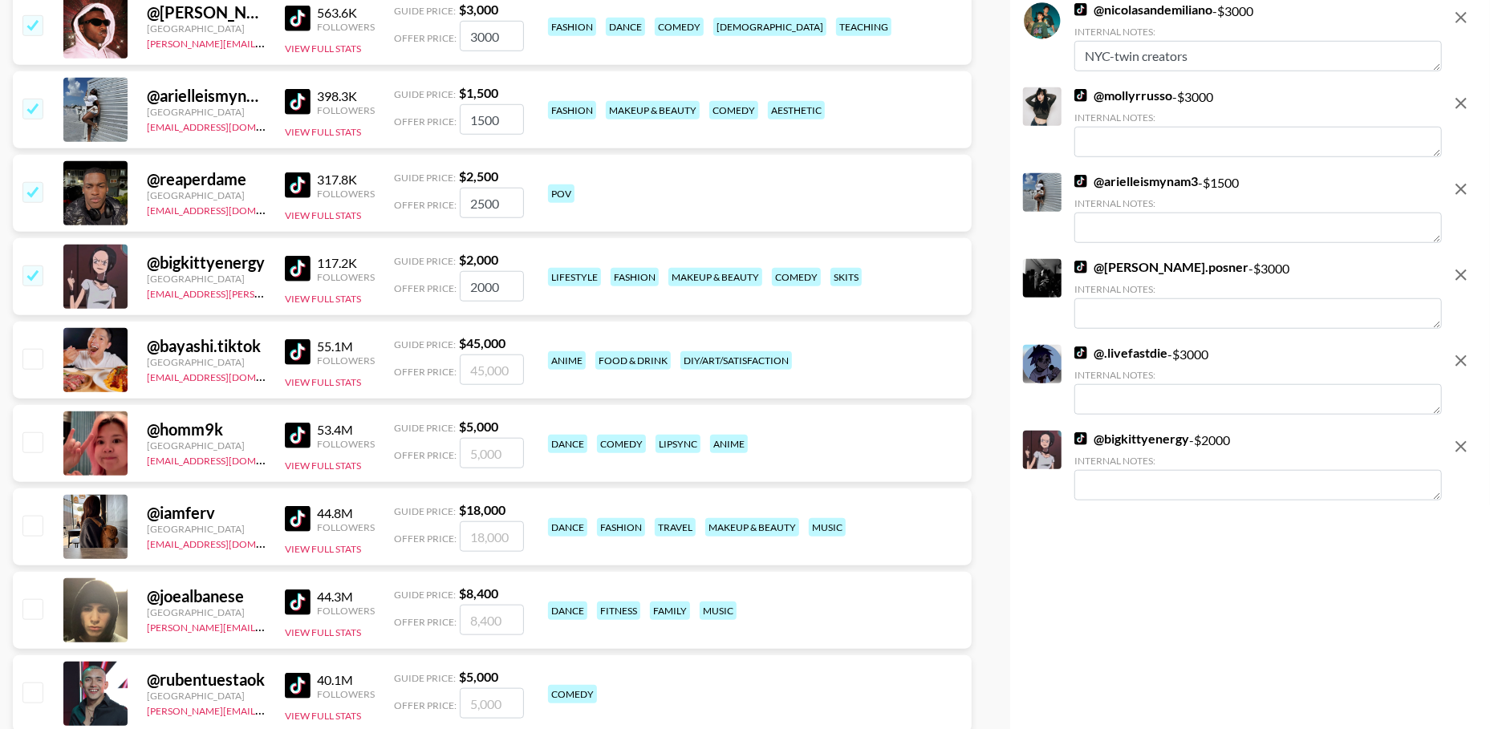
scroll to position [925, 0]
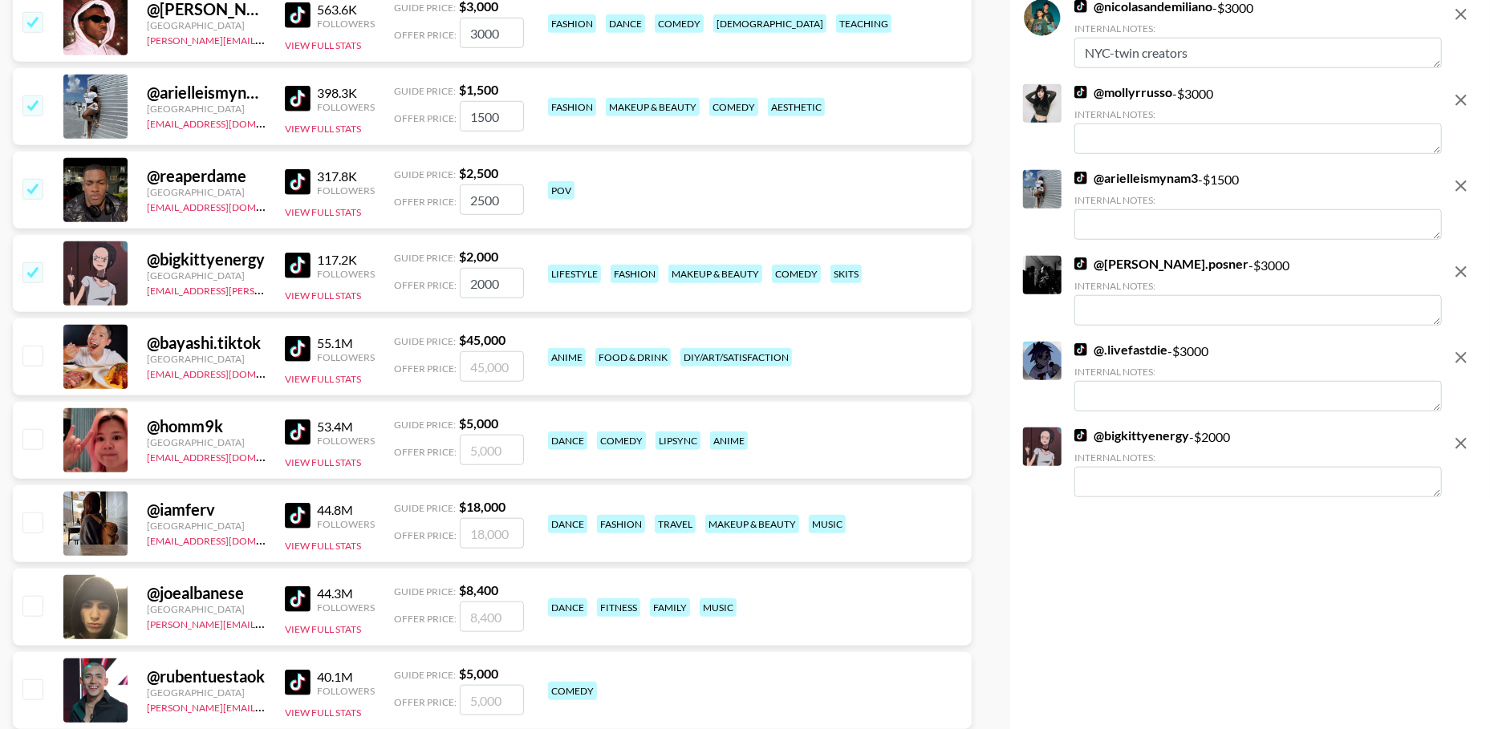
click at [291, 256] on img at bounding box center [298, 266] width 26 height 26
click at [324, 290] on button "View Full Stats" at bounding box center [323, 296] width 76 height 12
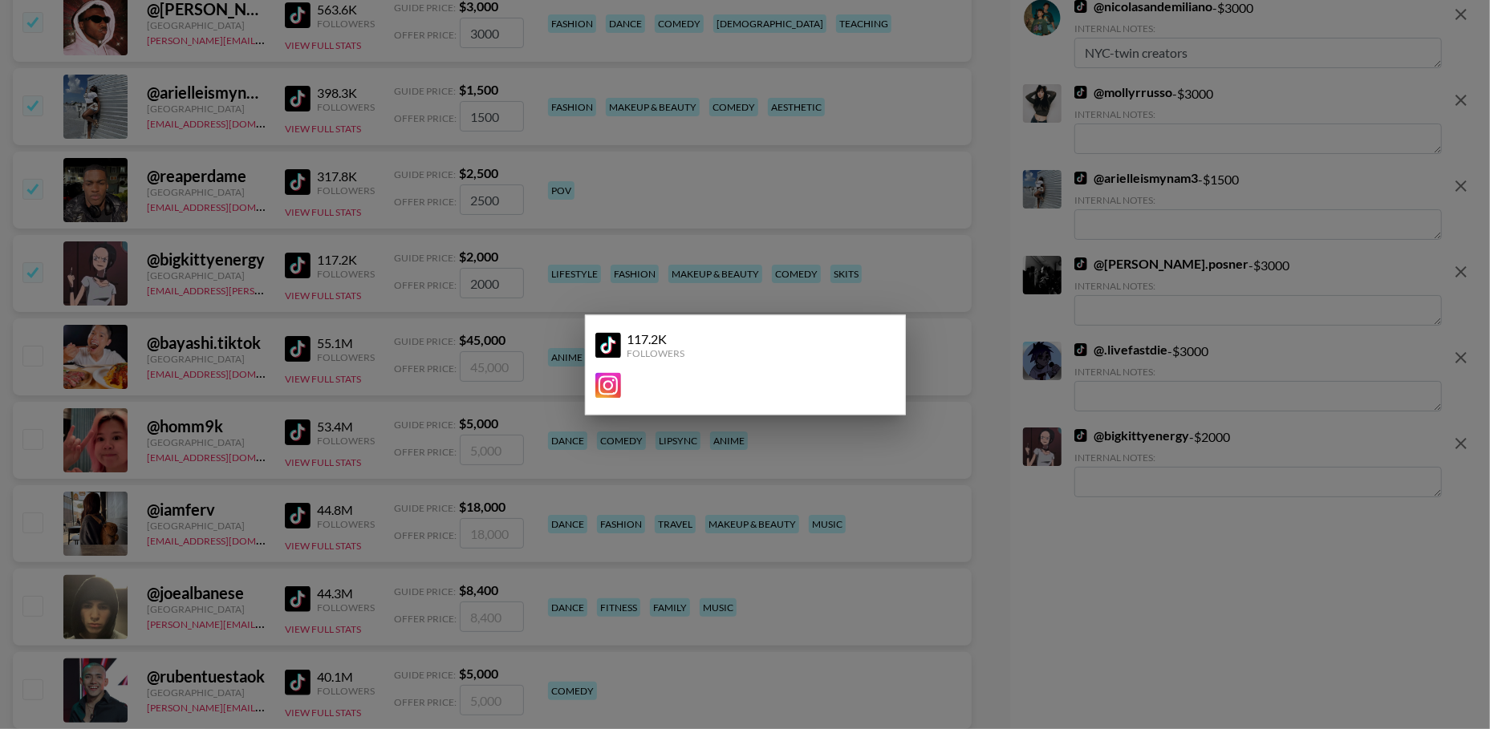
click at [607, 382] on img at bounding box center [608, 385] width 26 height 26
click at [898, 200] on div at bounding box center [745, 364] width 1490 height 729
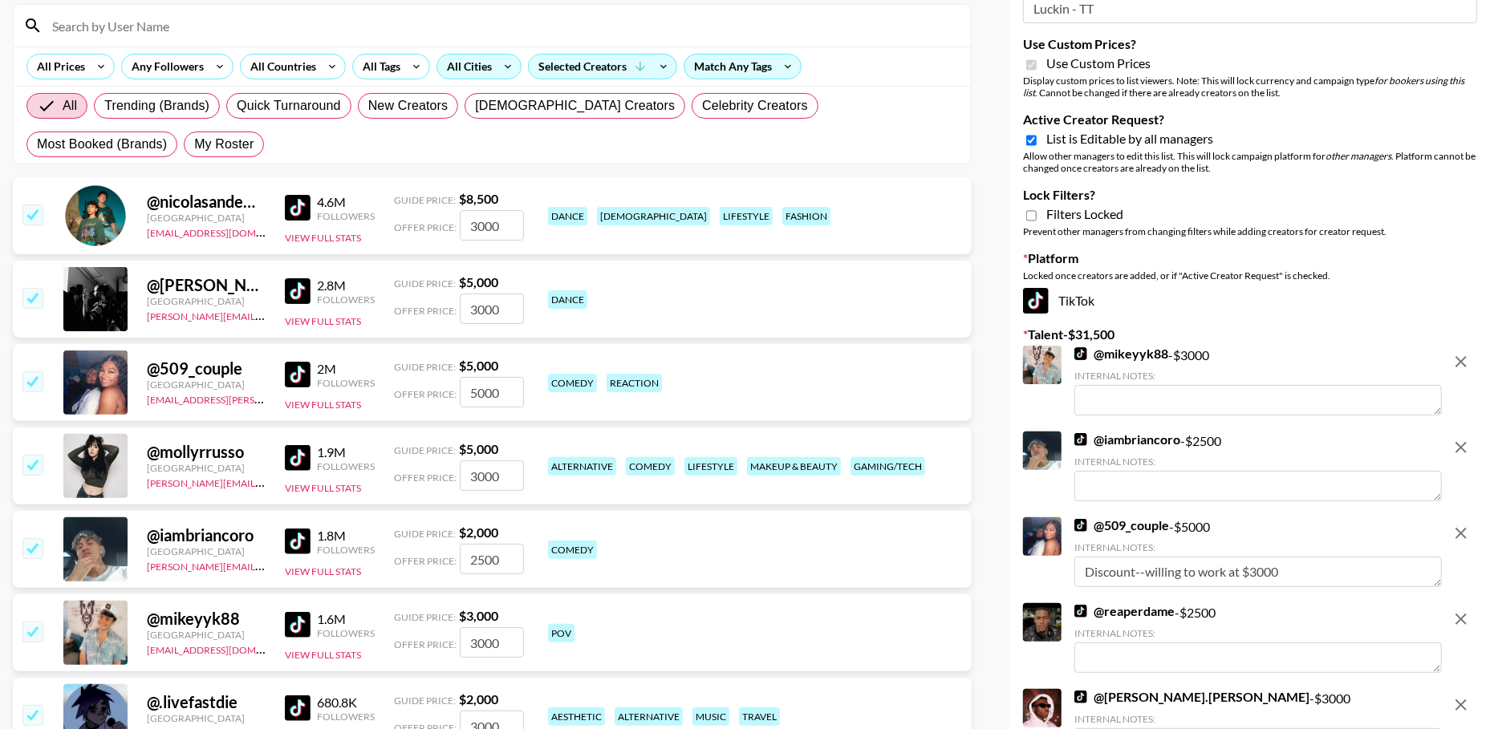
scroll to position [0, 0]
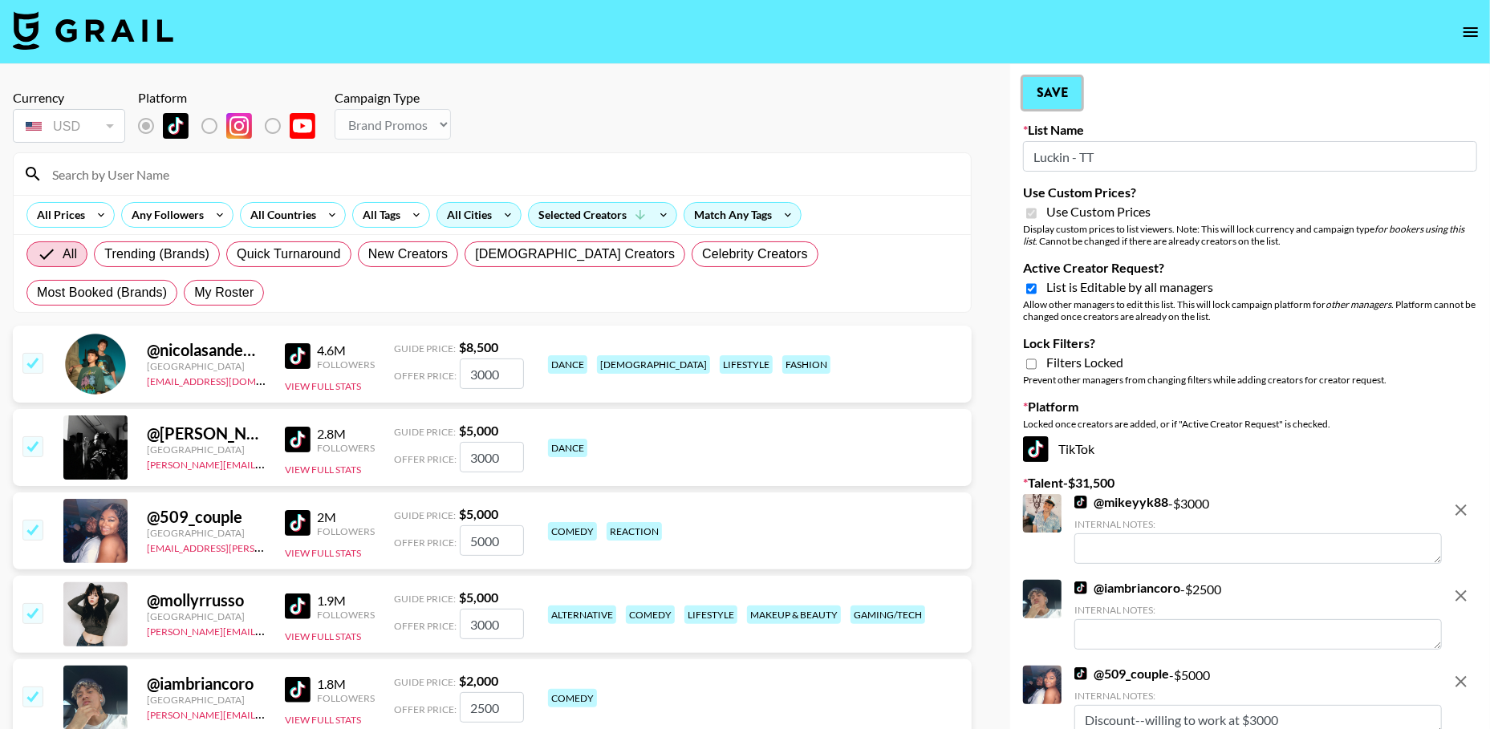
click at [1066, 82] on button "Save" at bounding box center [1052, 93] width 59 height 32
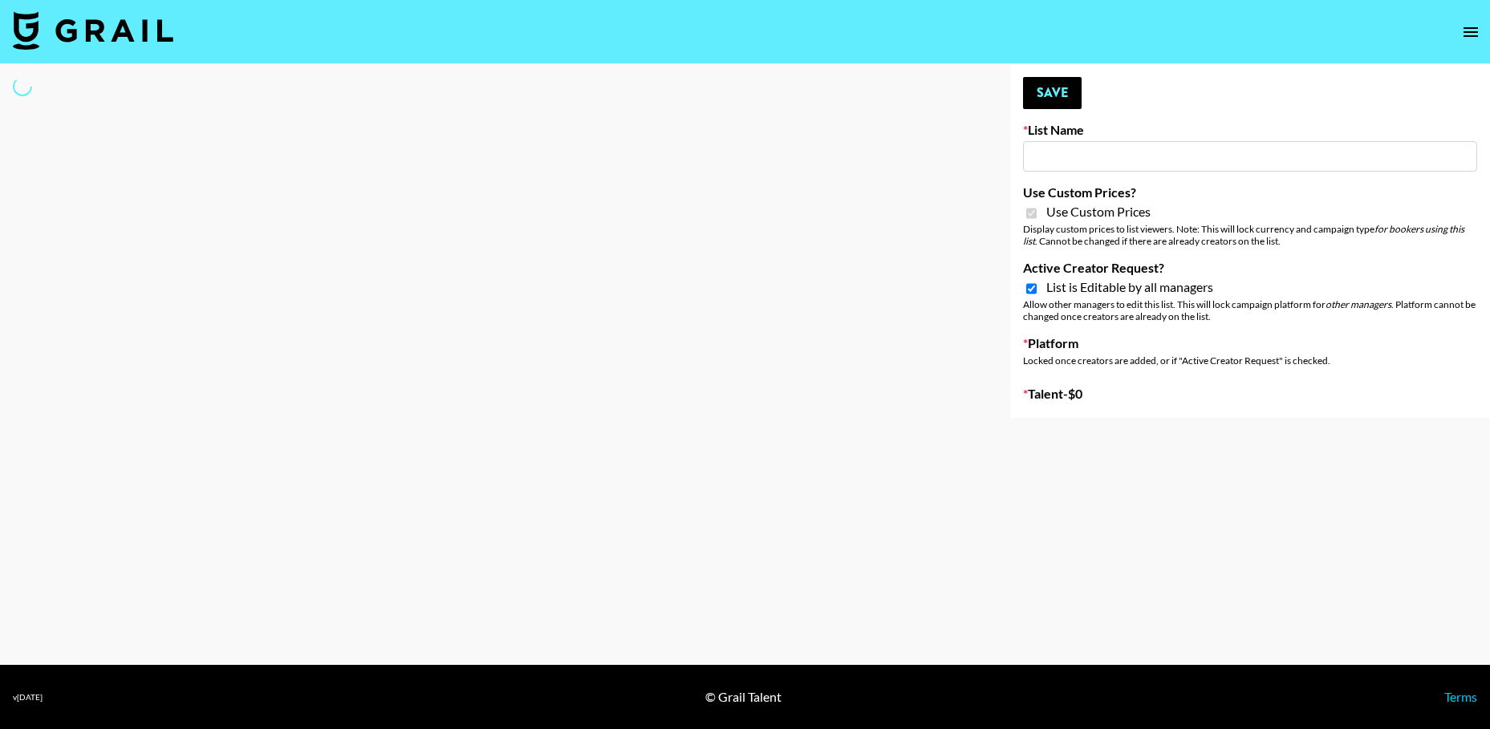
type input "Gfal"
checkbox input "true"
select select "Brand"
type input "bigkitty"
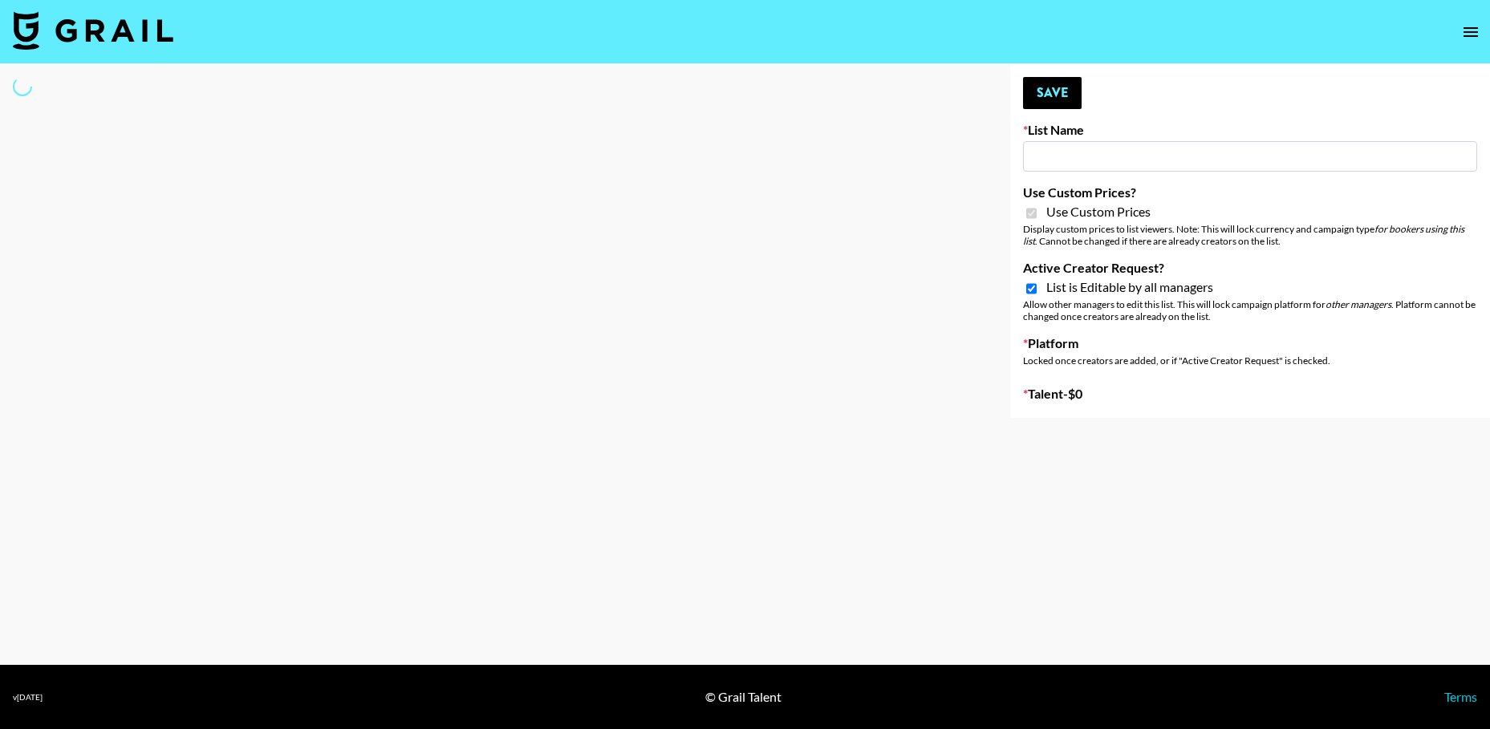
checkbox input "true"
select select "Brand"
type input "Gfal"
checkbox input "true"
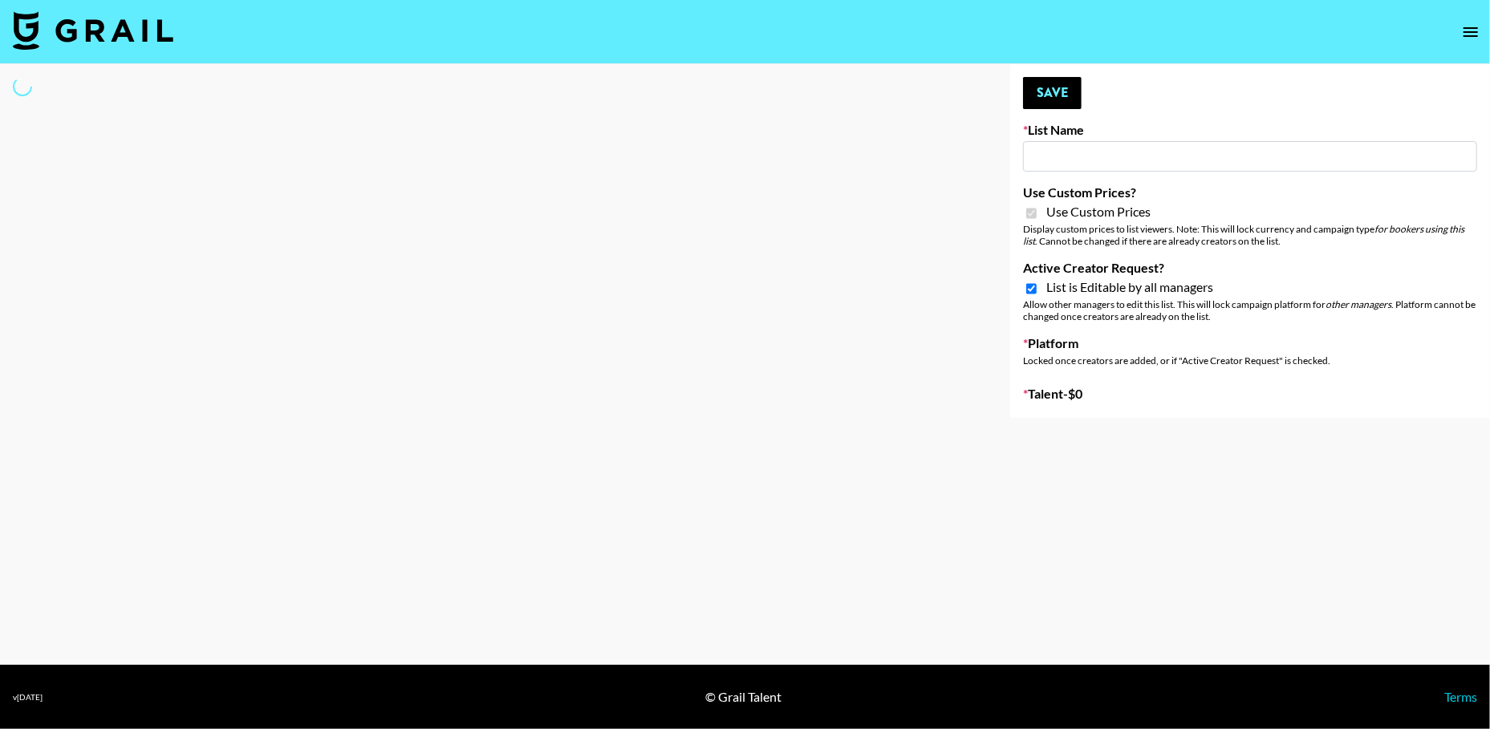
checkbox input "true"
select select "Brand"
type input "bigkitty"
checkbox input "true"
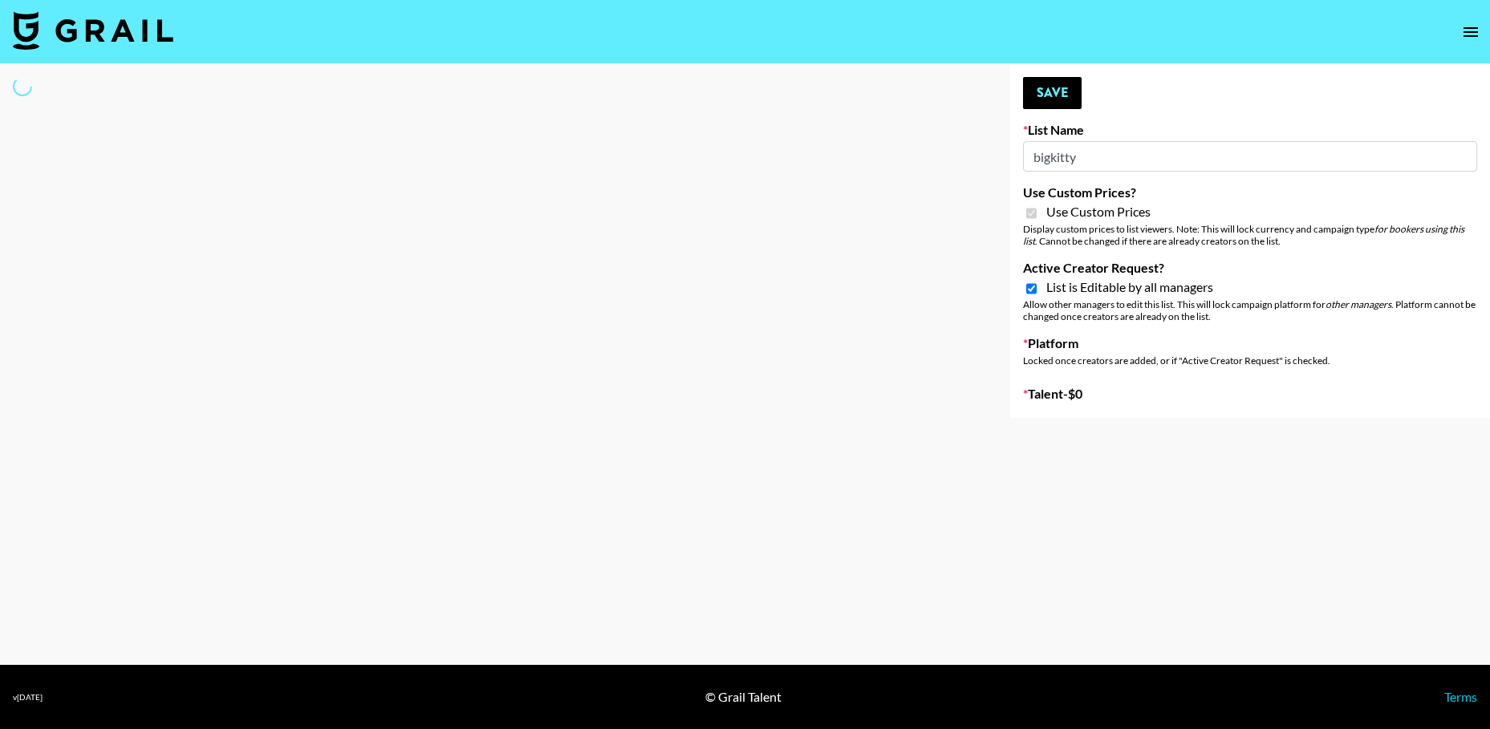
select select "Brand"
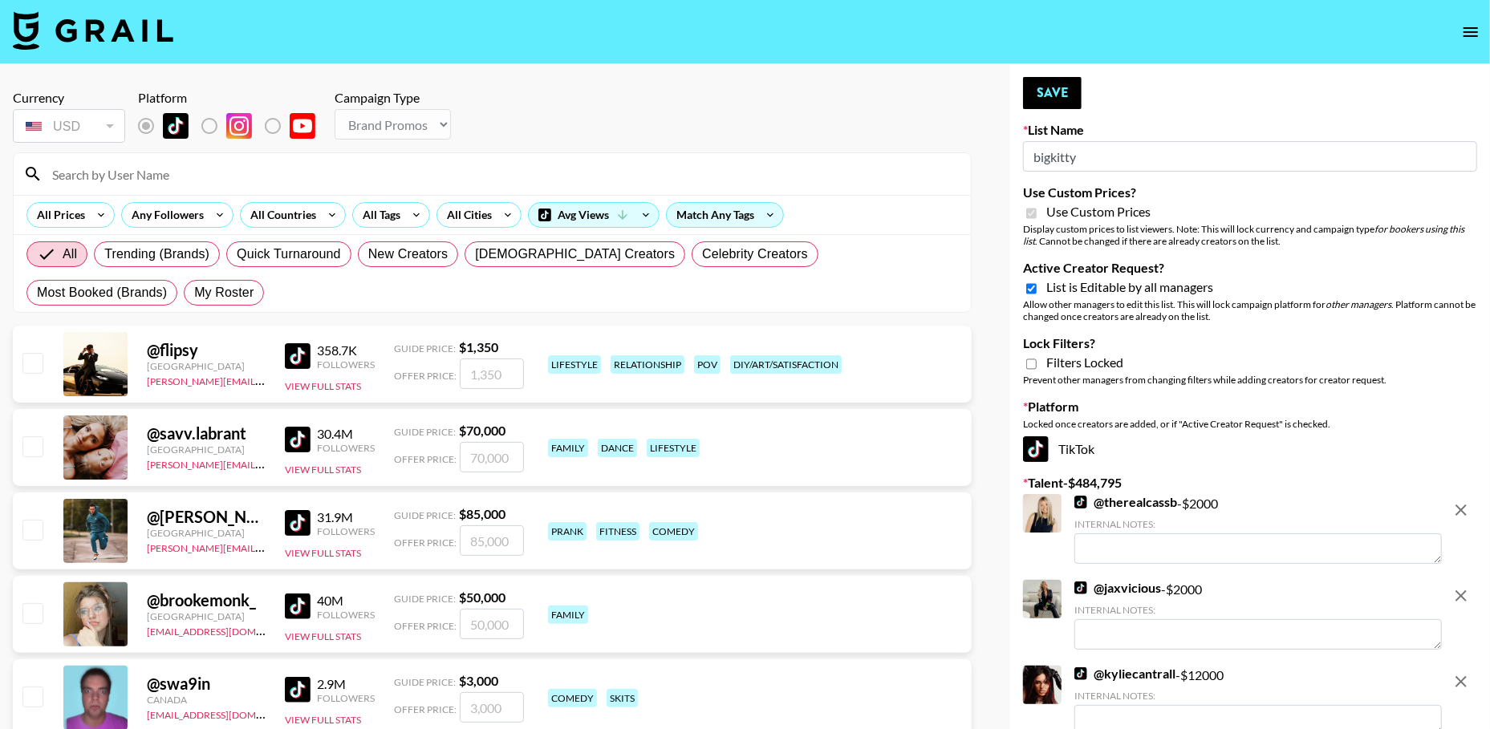
click at [1030, 286] on input "Active Creator Request?" at bounding box center [1031, 289] width 10 height 14
checkbox input "false"
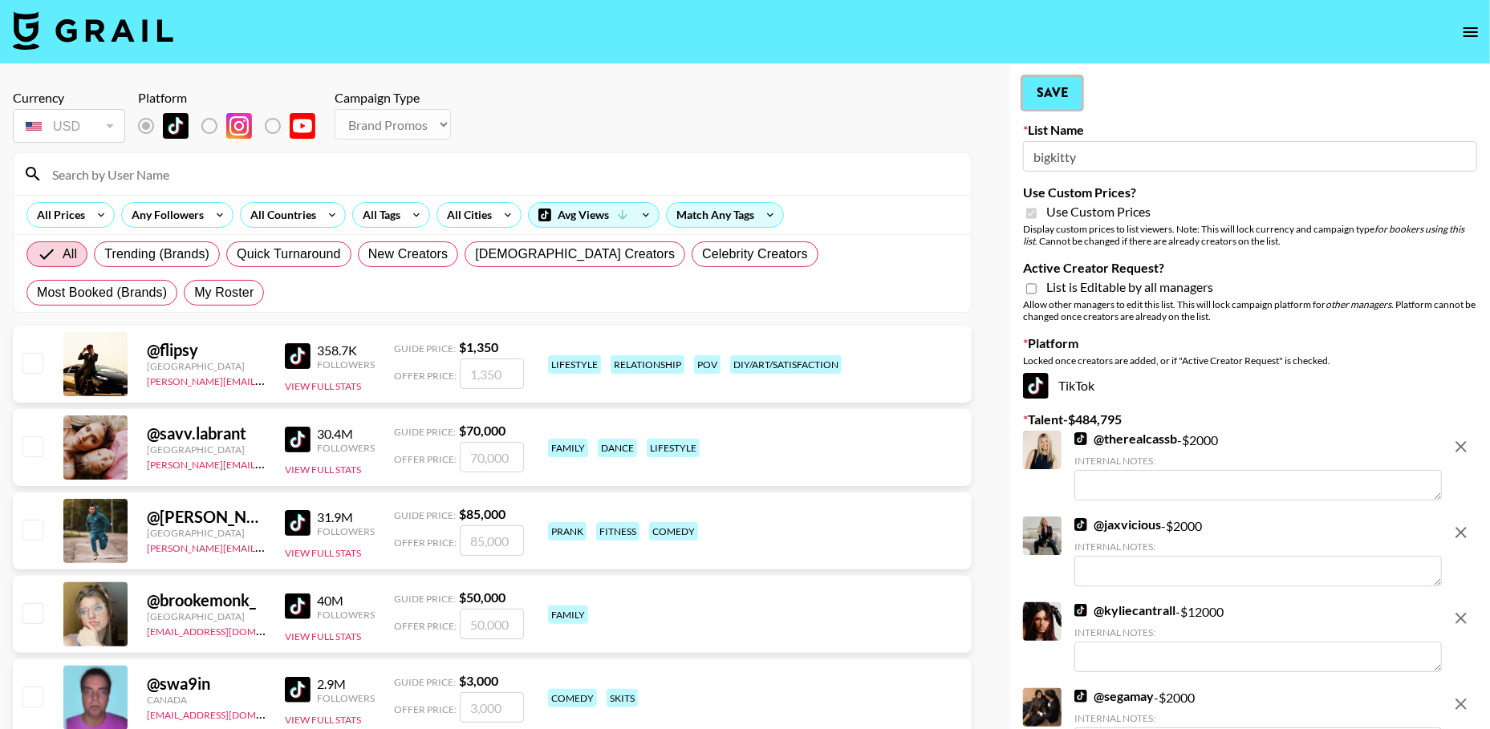
click at [1052, 97] on button "Save" at bounding box center [1052, 93] width 59 height 32
click at [1091, 157] on input "bigkitty" at bounding box center [1250, 156] width 454 height 30
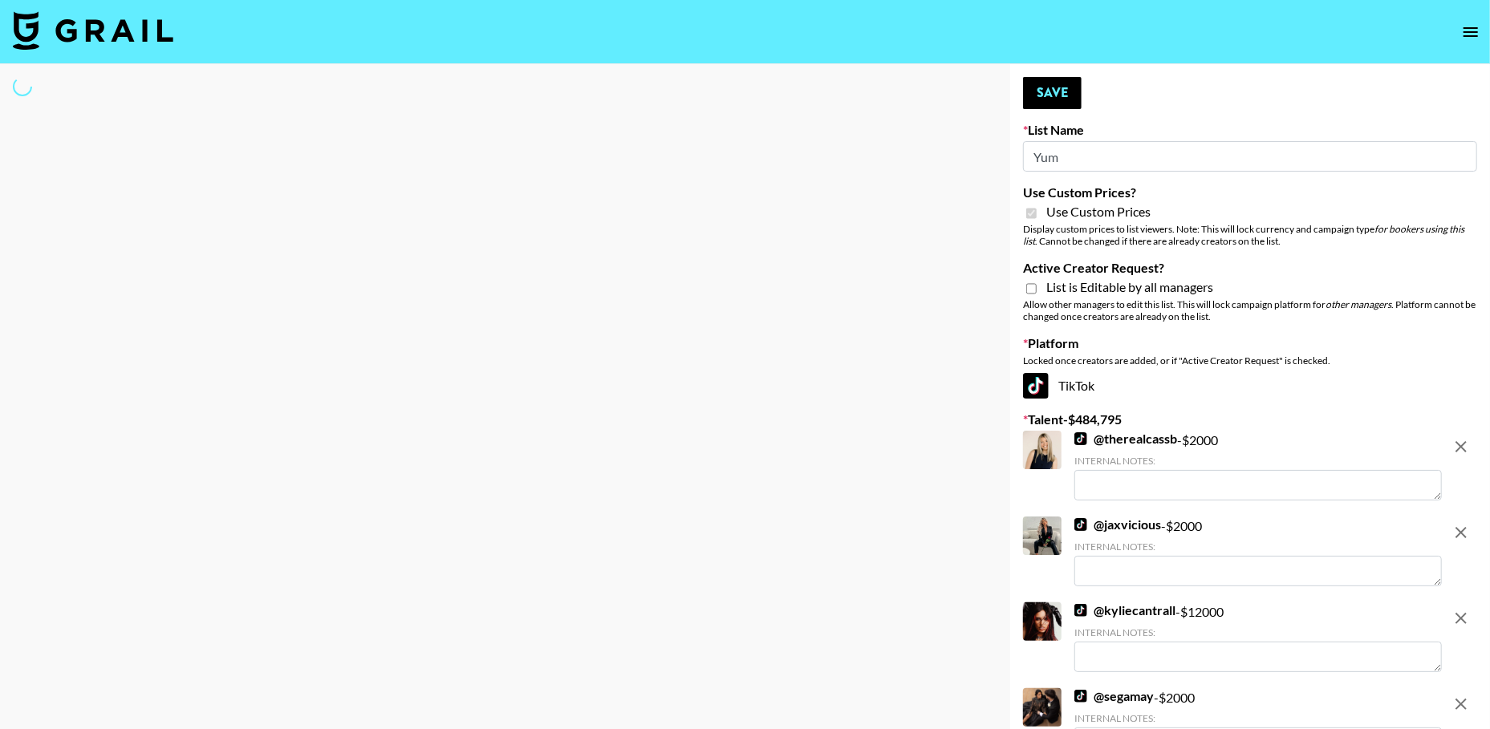
type input "Yumu"
select select "Brand"
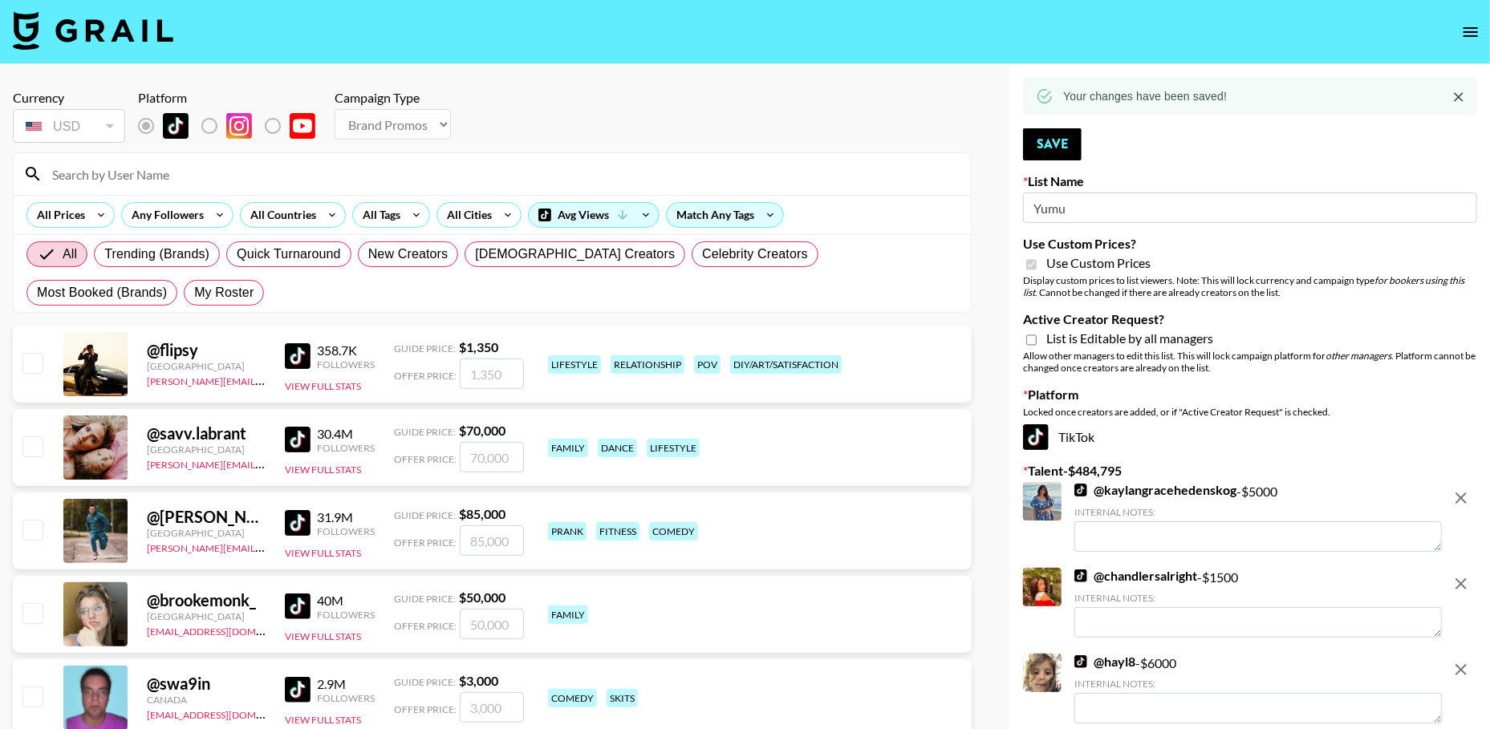
type input "bigkitty"
click at [1089, 207] on input "bigkitty" at bounding box center [1250, 208] width 454 height 30
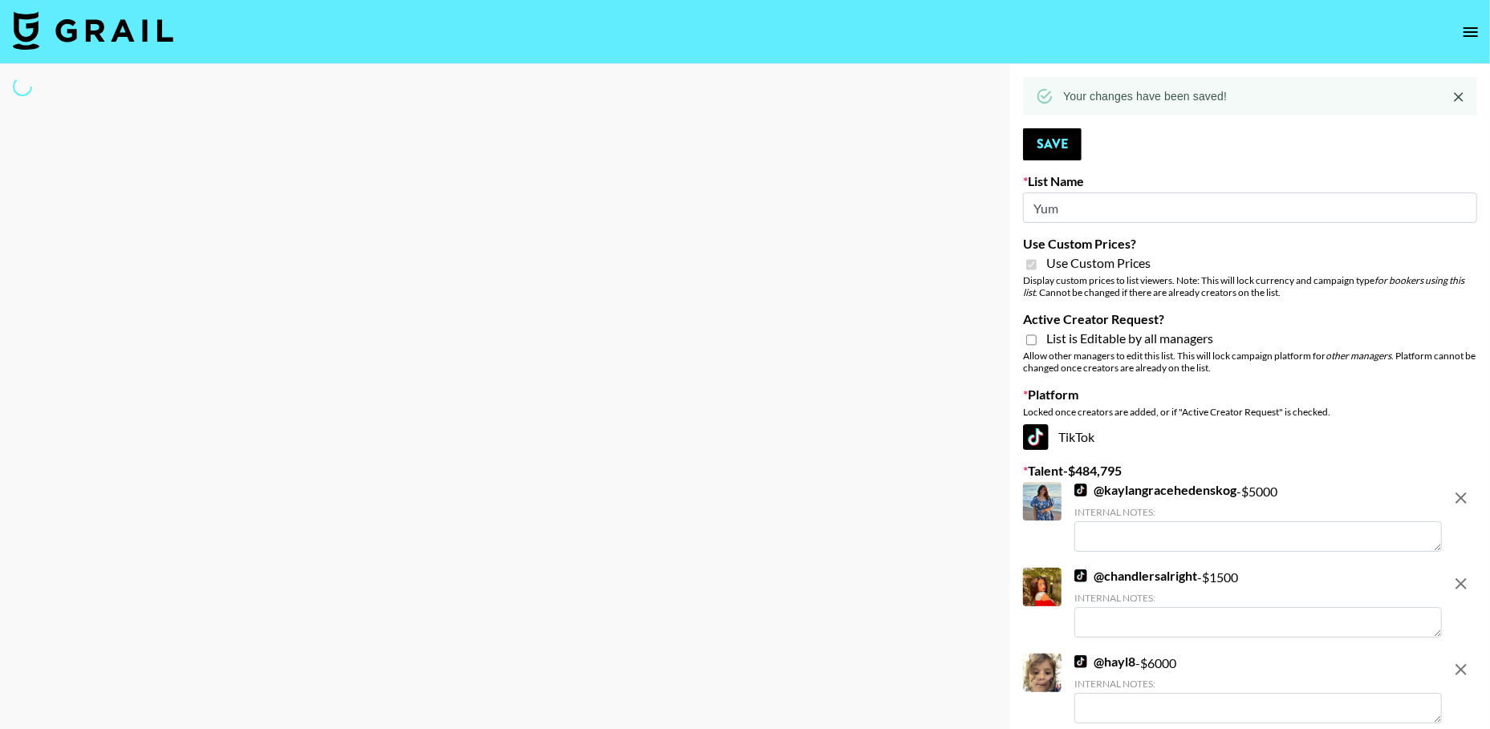
type input "Yumu"
select select "Brand"
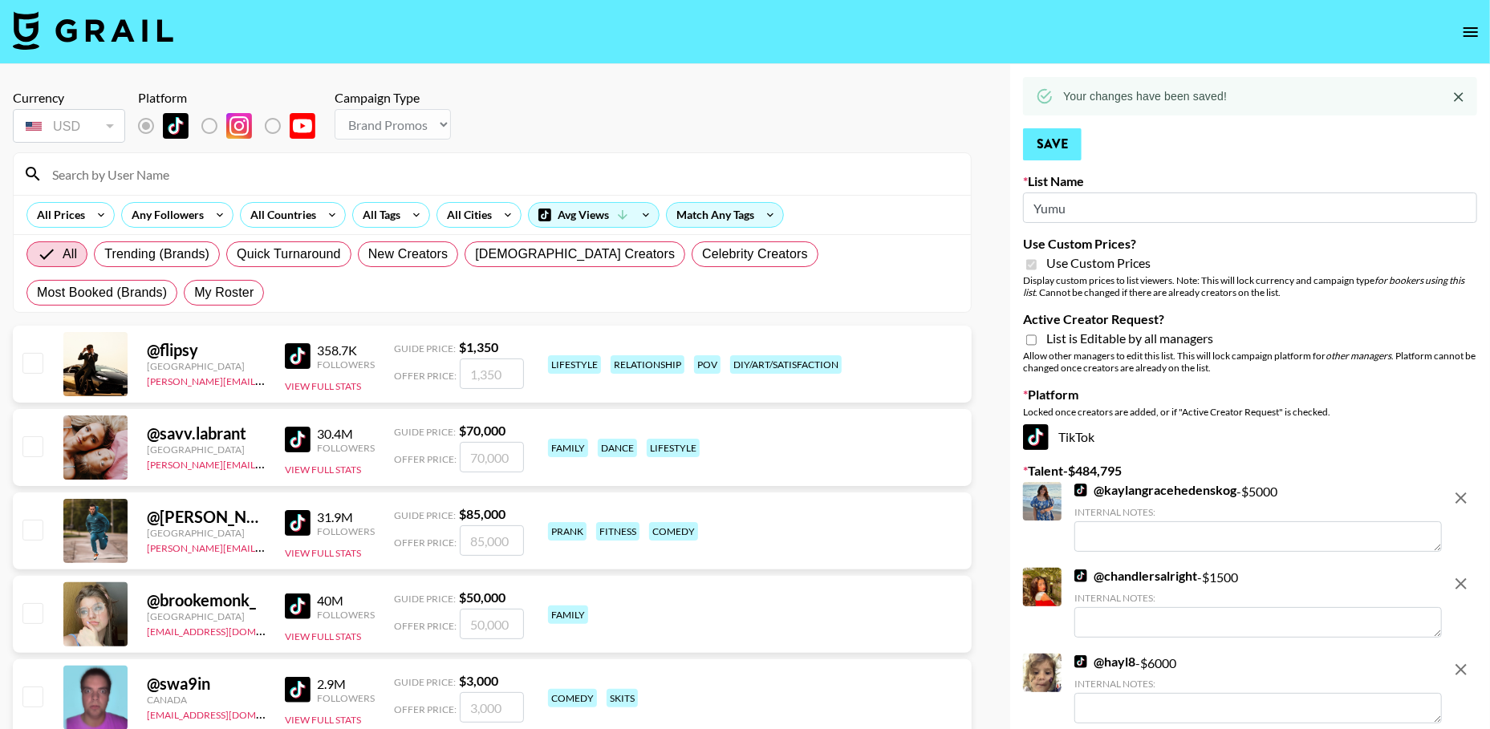
type input "Yumu"
click at [1062, 137] on button "Save" at bounding box center [1052, 144] width 59 height 32
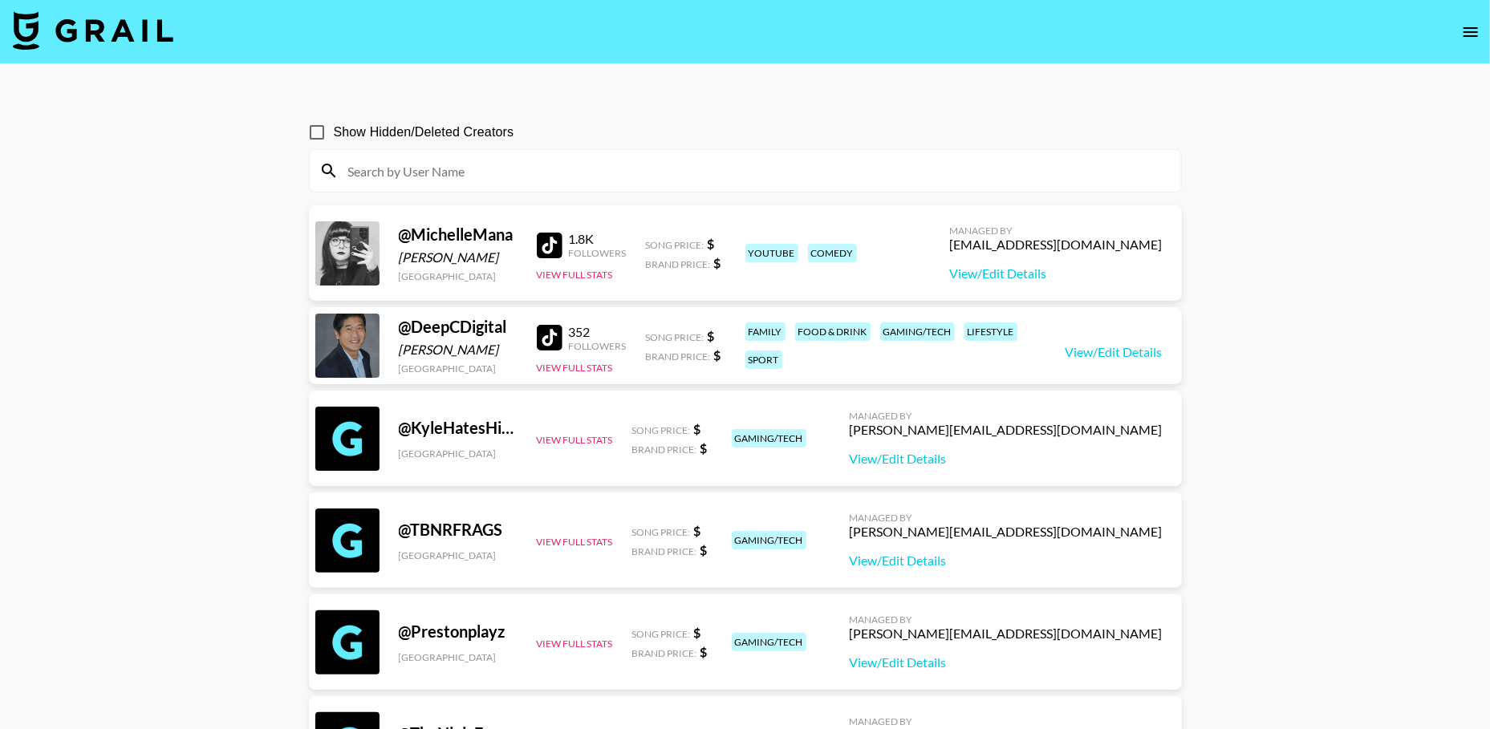
click at [512, 171] on input at bounding box center [755, 171] width 833 height 26
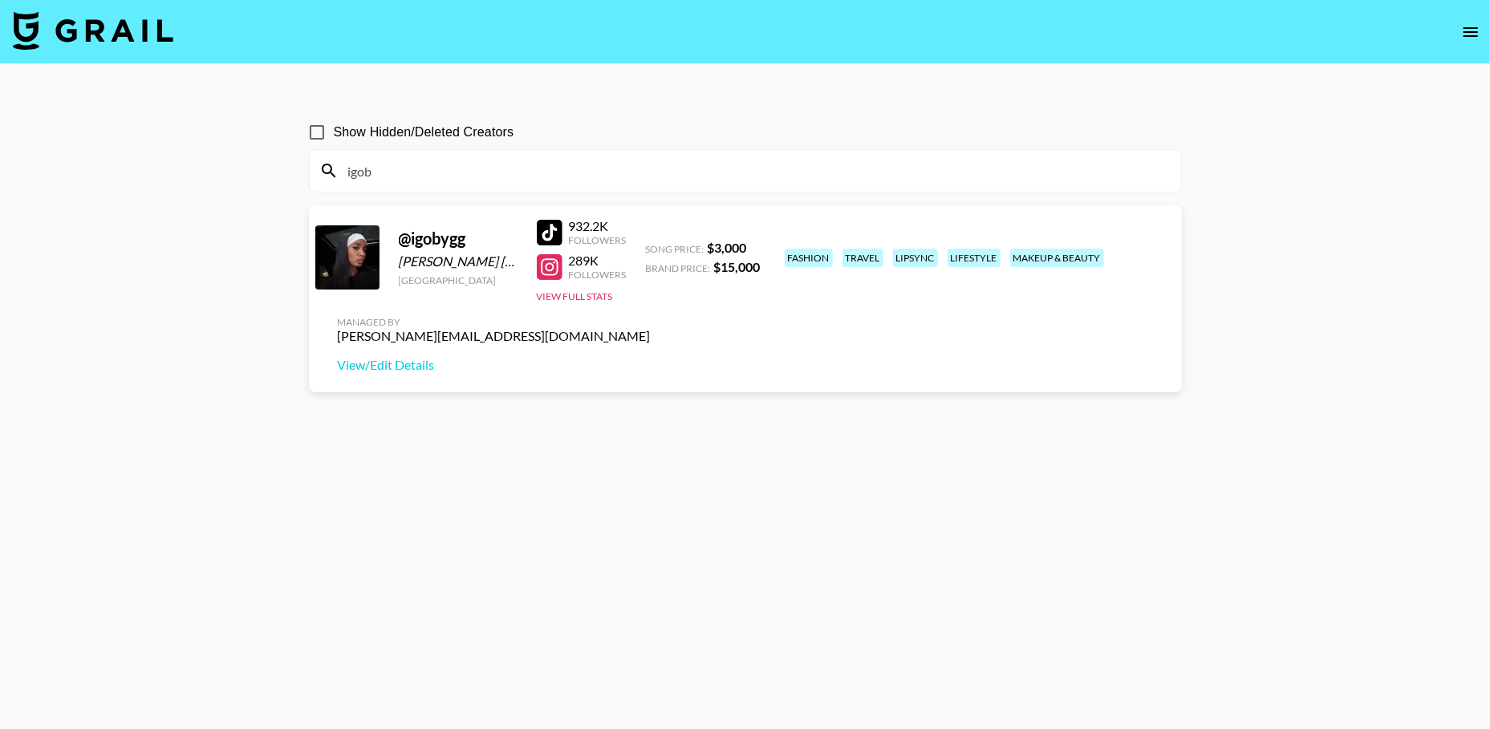
type input "igob"
click at [651, 328] on div "[PERSON_NAME][EMAIL_ADDRESS][DOMAIN_NAME]" at bounding box center [494, 336] width 313 height 16
copy div "[PERSON_NAME][EMAIL_ADDRESS][DOMAIN_NAME]"
